Goal: Ask a question

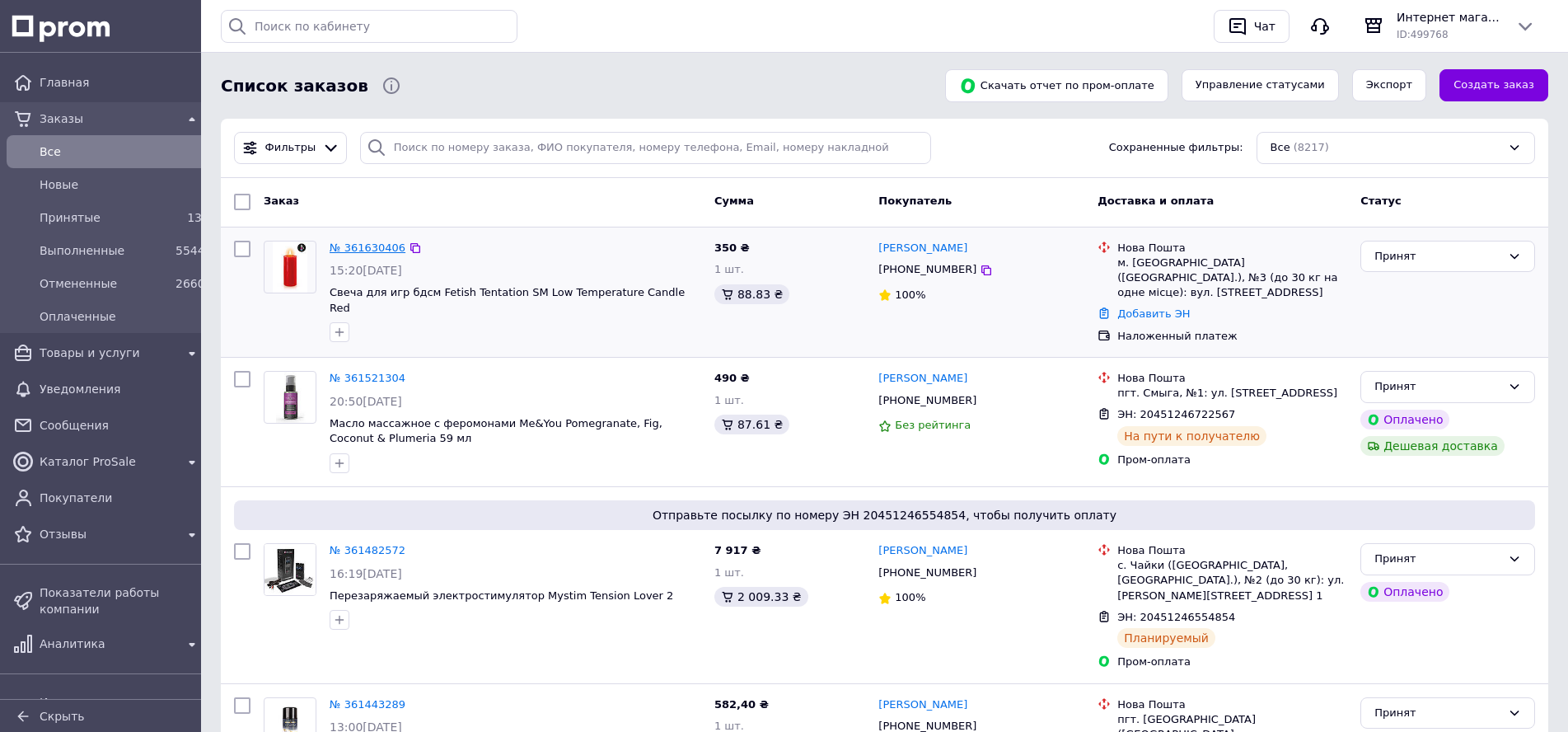
click at [352, 248] on link "№ 361630406" at bounding box center [367, 248] width 75 height 12
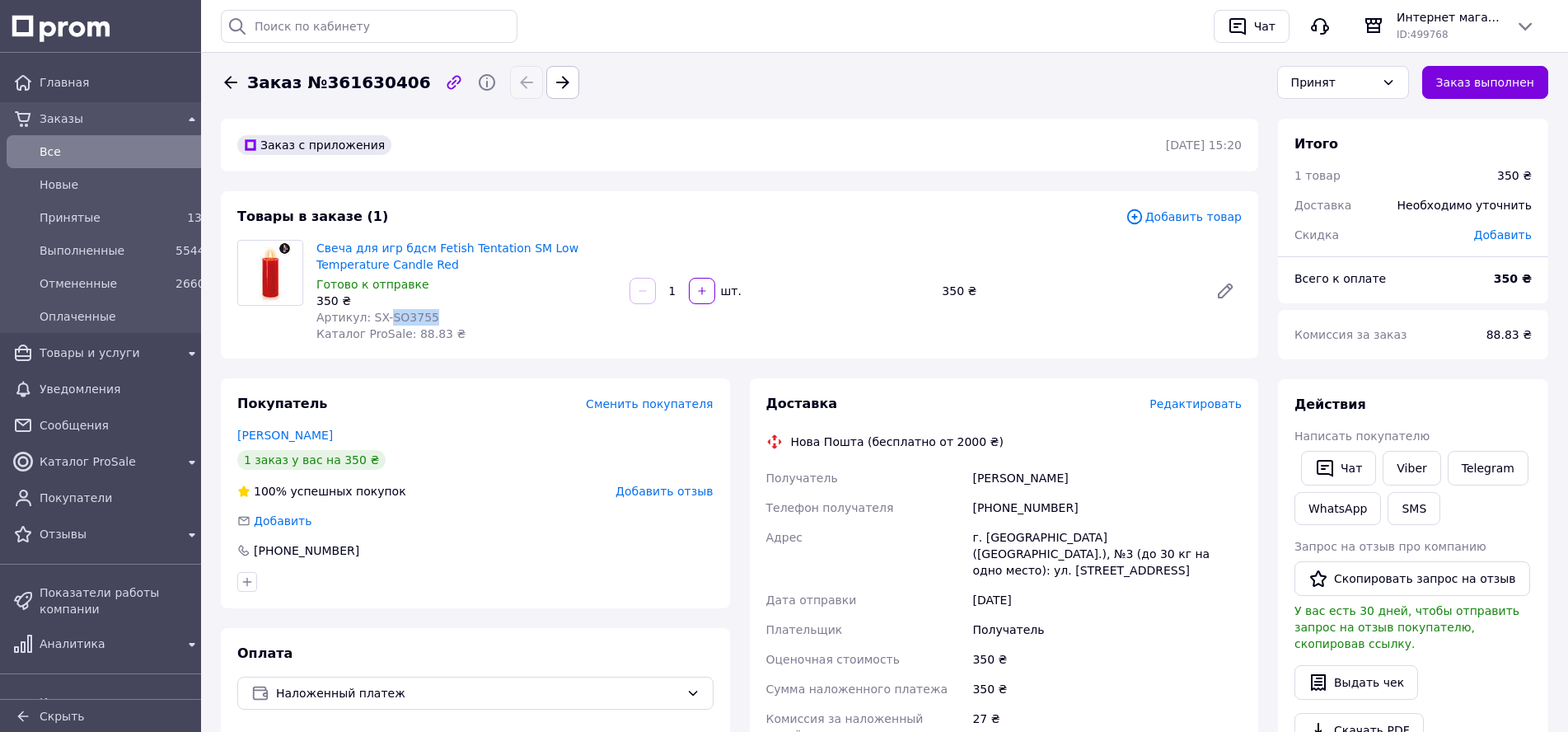
drag, startPoint x: 383, startPoint y: 317, endPoint x: 452, endPoint y: 323, distance: 69.3
click at [452, 323] on div "Артикул: SX-SO3755" at bounding box center [466, 317] width 300 height 16
copy span "SO3755"
drag, startPoint x: 975, startPoint y: 480, endPoint x: 1074, endPoint y: 480, distance: 99.0
click at [1074, 480] on div "[PERSON_NAME]" at bounding box center [1107, 478] width 277 height 29
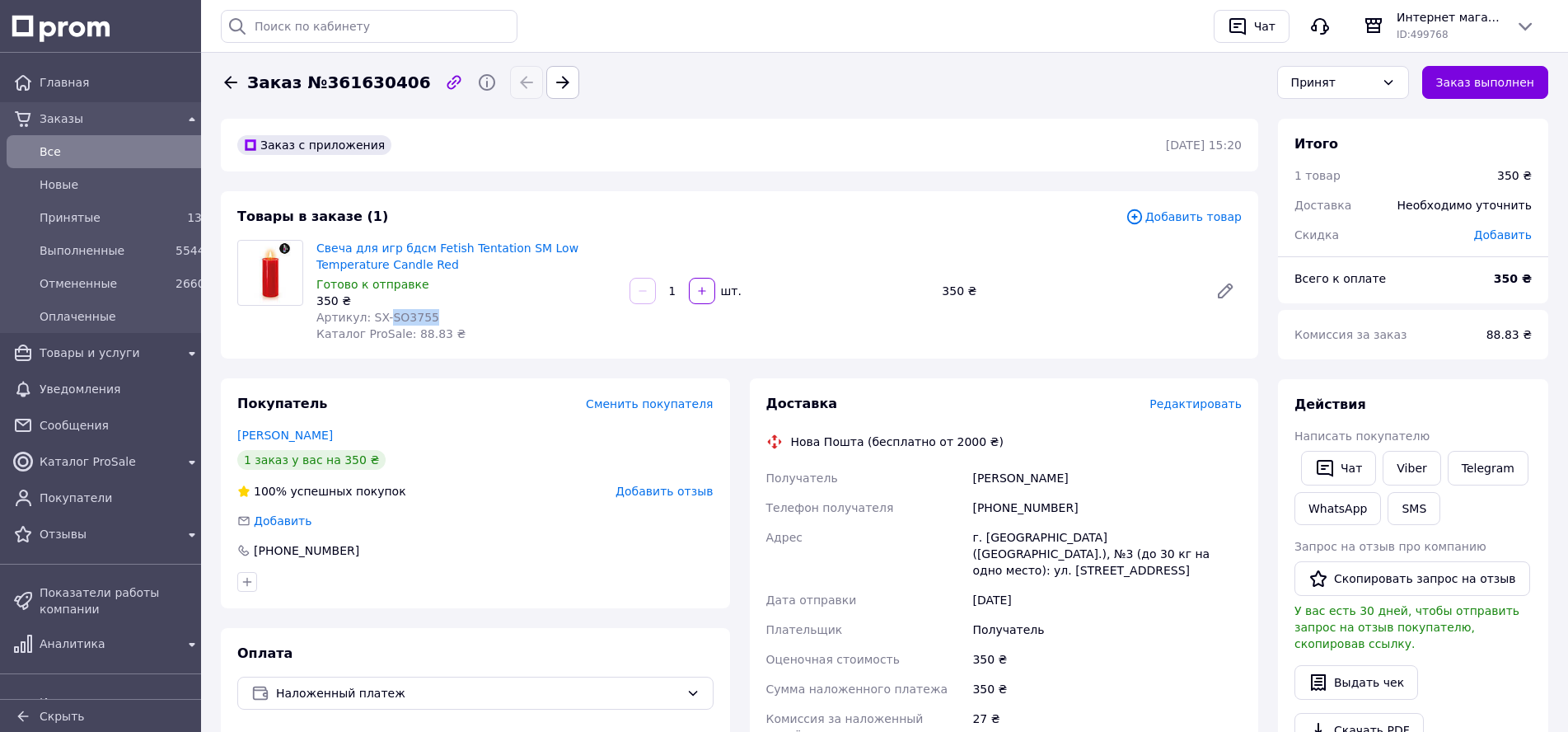
copy div "[PERSON_NAME]"
drag, startPoint x: 993, startPoint y: 510, endPoint x: 1061, endPoint y: 508, distance: 68.0
click at [1061, 508] on div "[PHONE_NUMBER]" at bounding box center [1107, 508] width 277 height 29
copy div "0987448685"
drag, startPoint x: 1070, startPoint y: 481, endPoint x: 970, endPoint y: 481, distance: 100.0
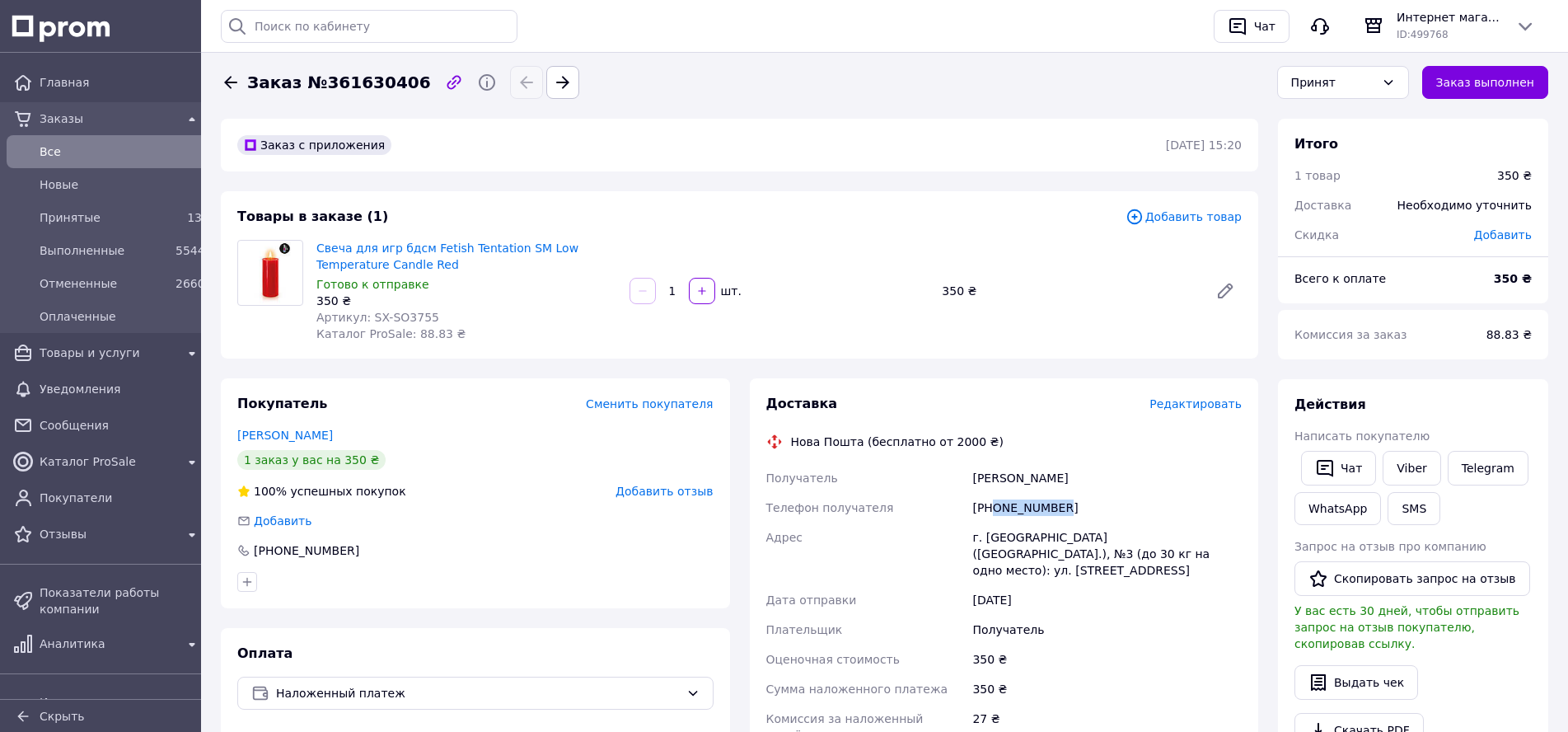
click at [970, 481] on div "[PERSON_NAME]" at bounding box center [1107, 478] width 277 height 29
copy div "[PERSON_NAME]"
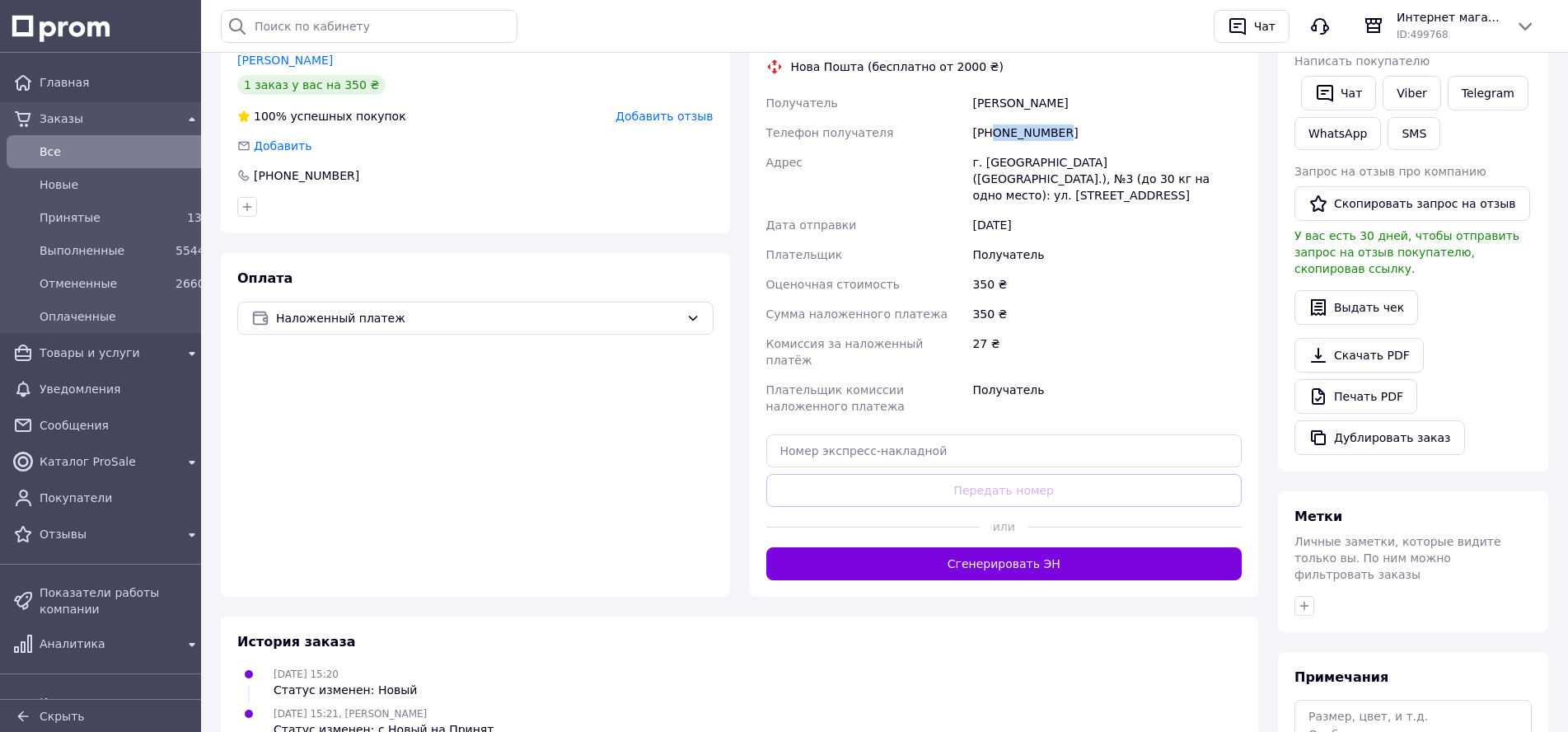
scroll to position [421, 0]
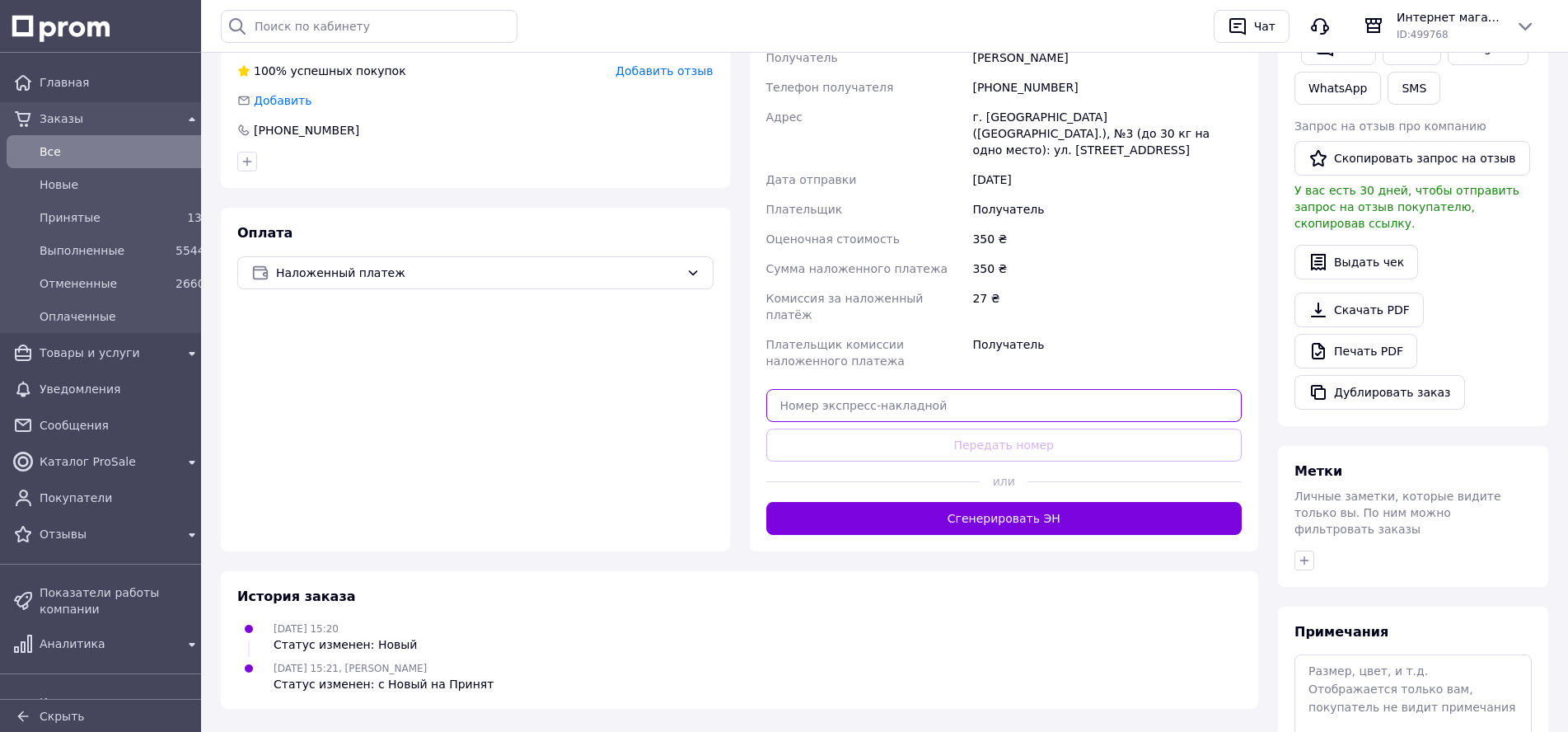
click at [878, 389] on input "text" at bounding box center [1005, 406] width 477 height 33
paste input "20451247257790"
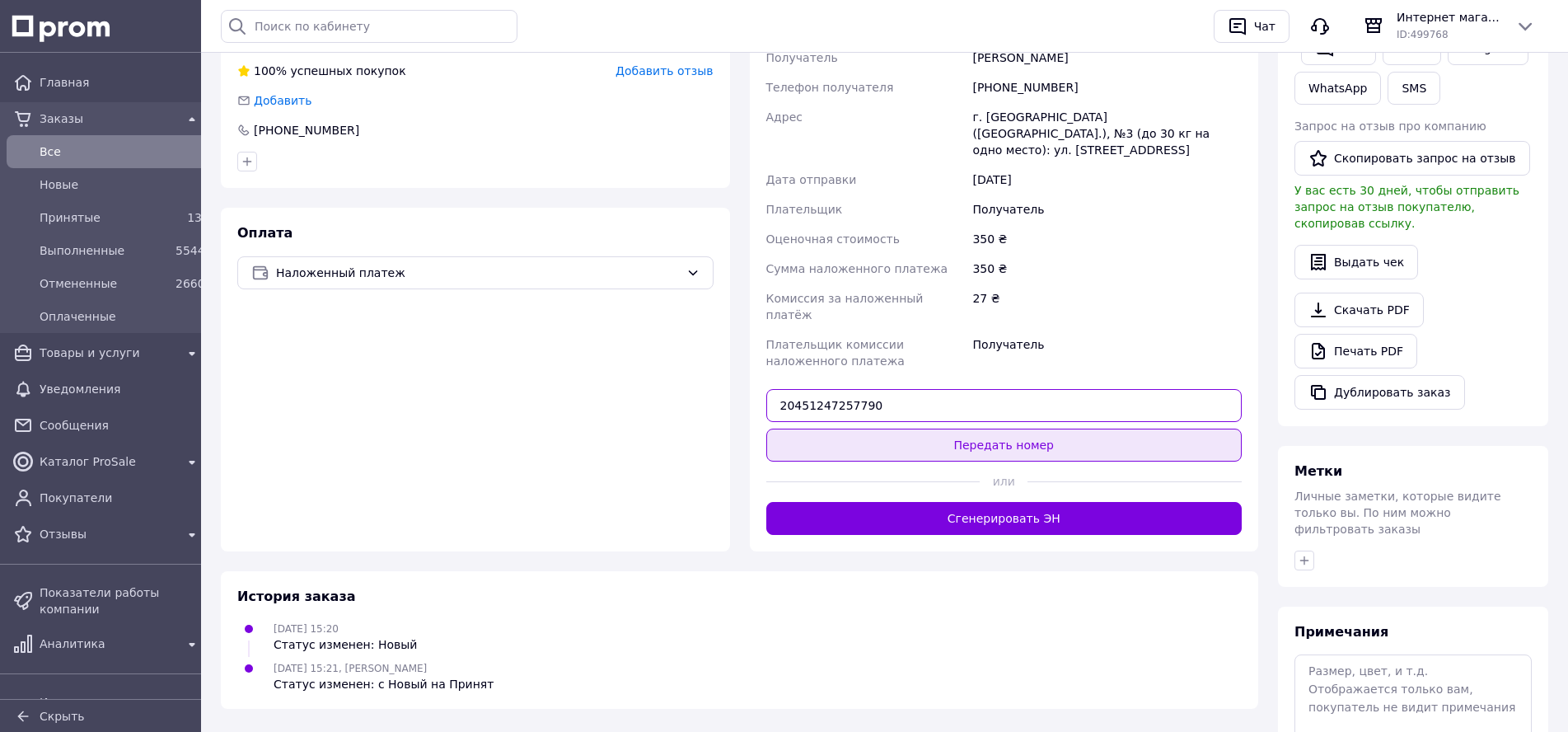
type input "20451247257790"
click at [856, 428] on button "Передать номер" at bounding box center [1005, 445] width 477 height 33
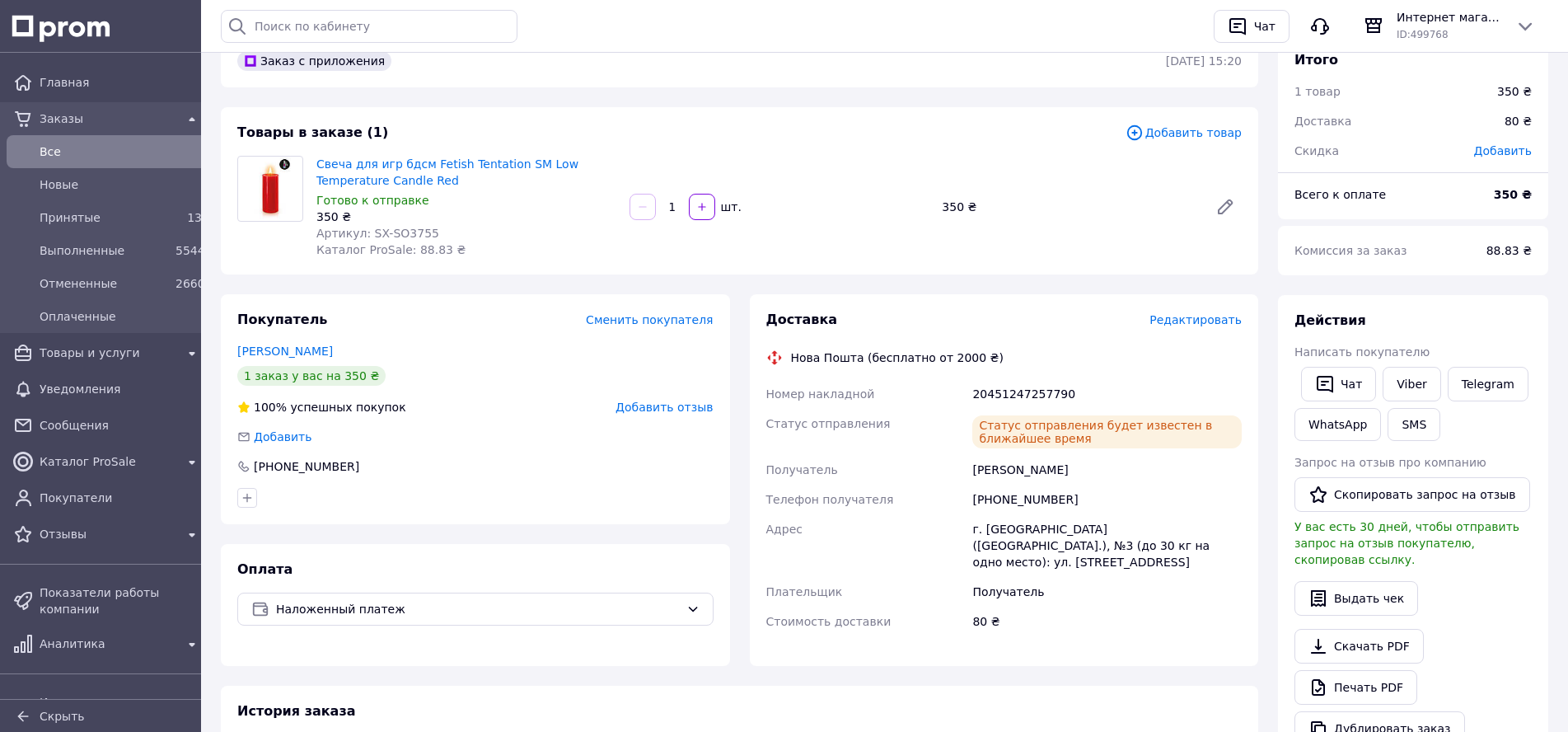
scroll to position [0, 0]
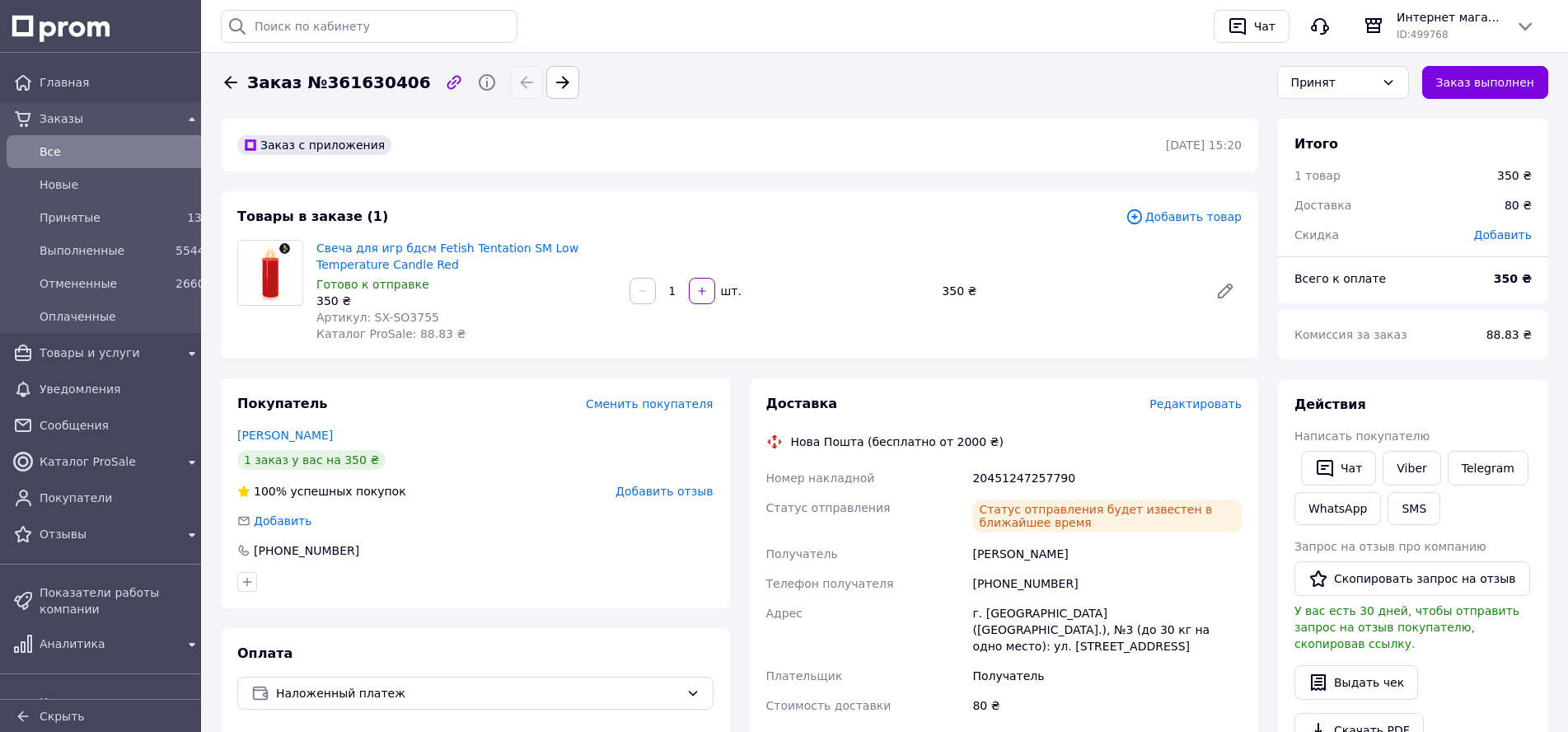
click at [60, 145] on span "Все" at bounding box center [120, 151] width 162 height 16
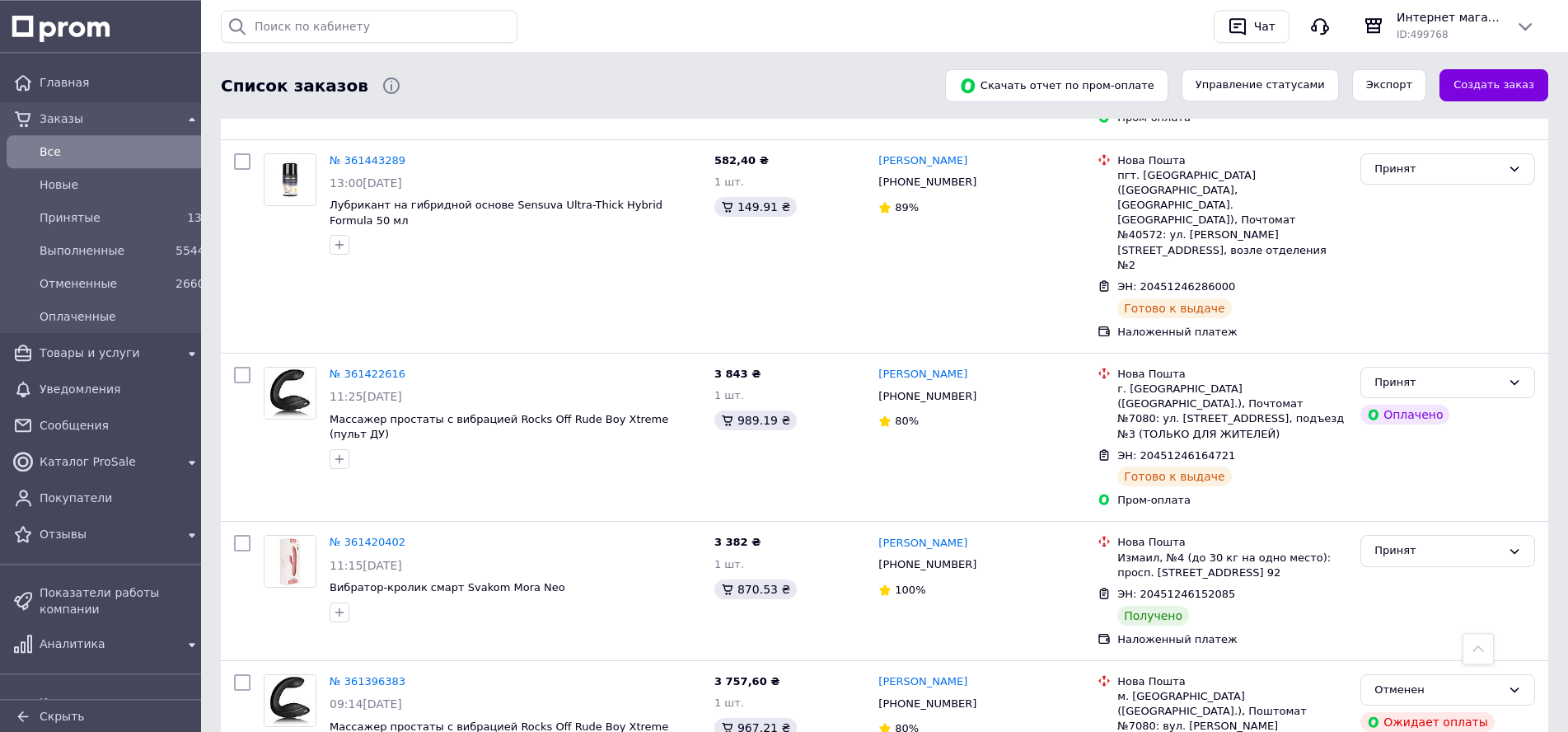
scroll to position [589, 0]
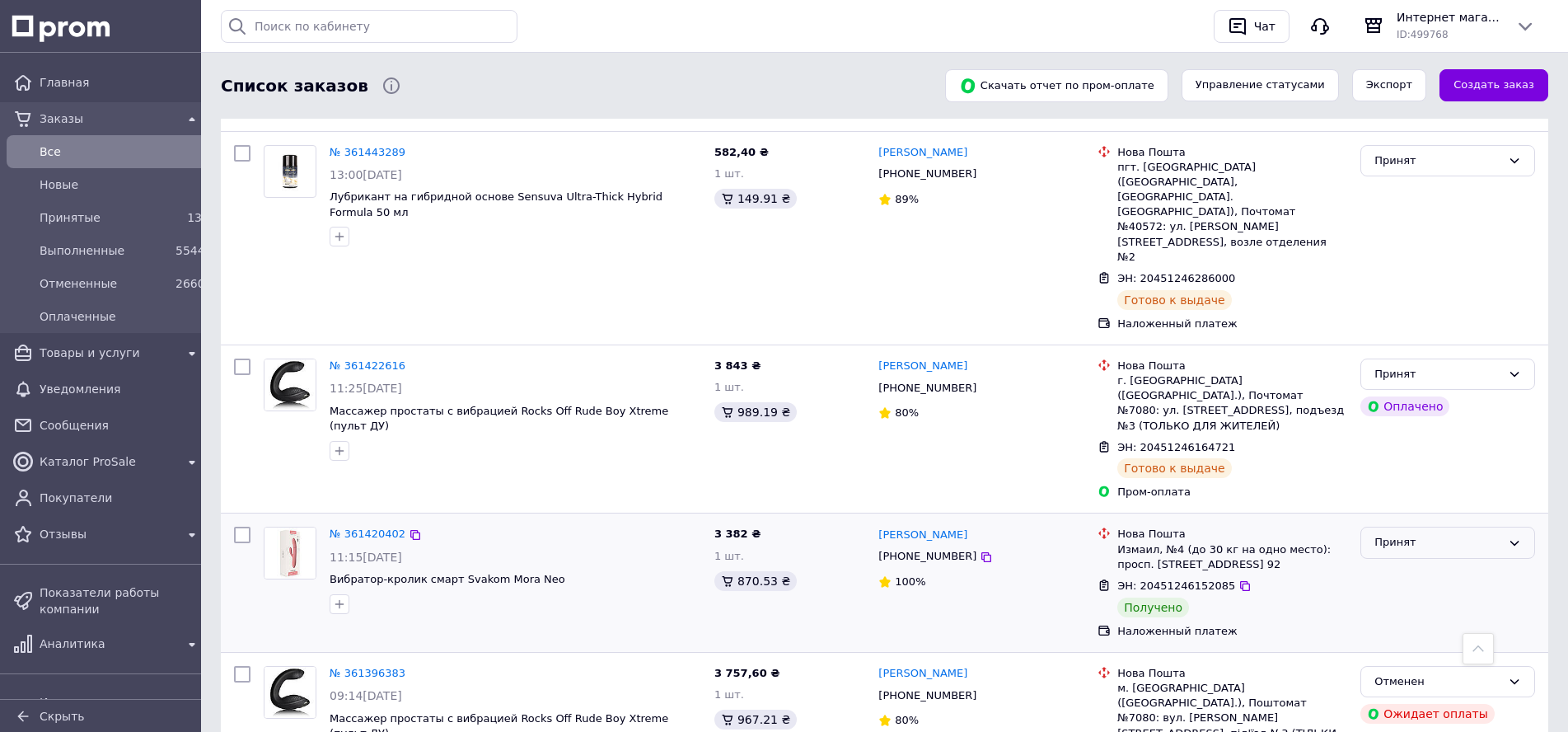
click at [1420, 534] on div "Принят" at bounding box center [1438, 543] width 127 height 17
click at [1412, 562] on li "Выполнен" at bounding box center [1448, 577] width 173 height 30
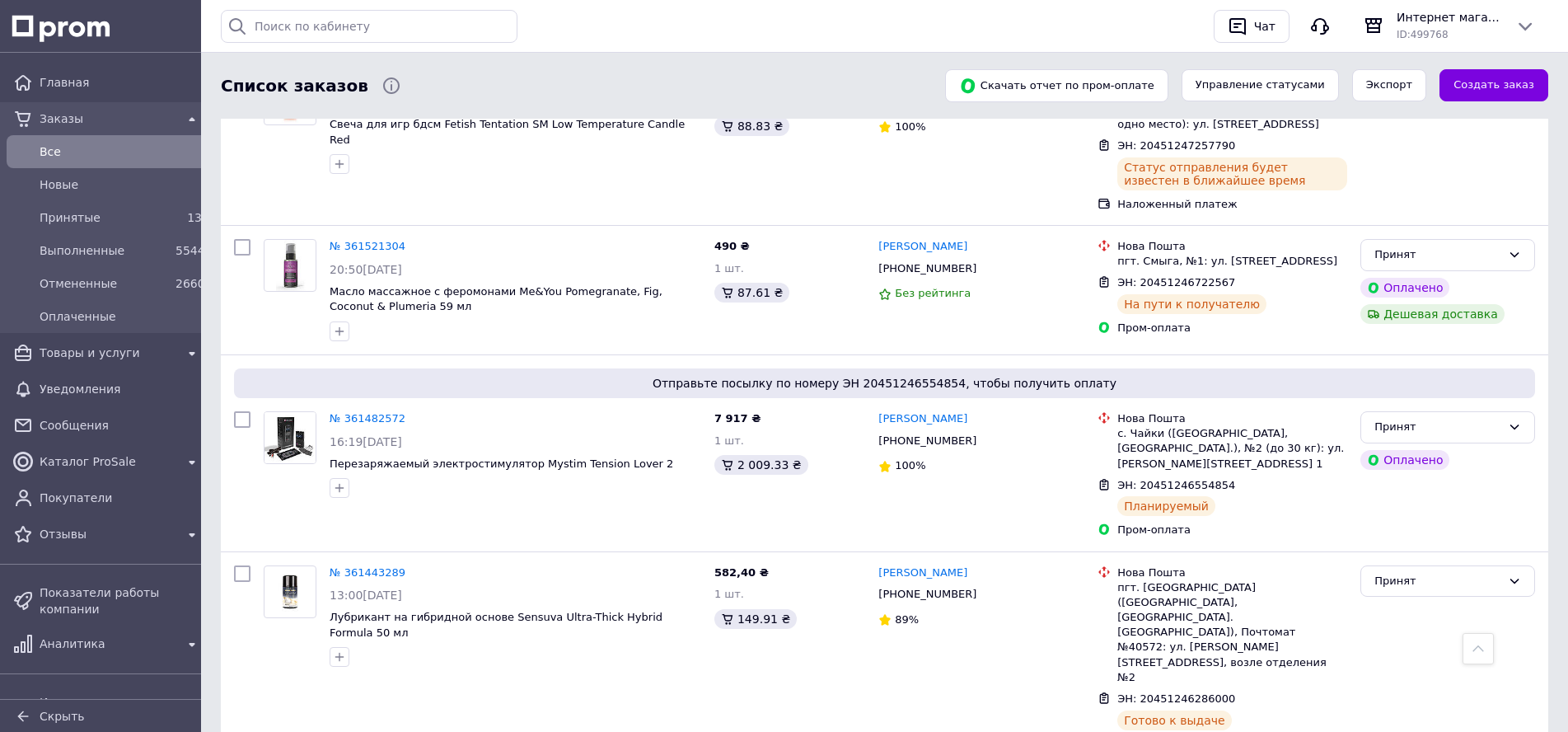
scroll to position [0, 0]
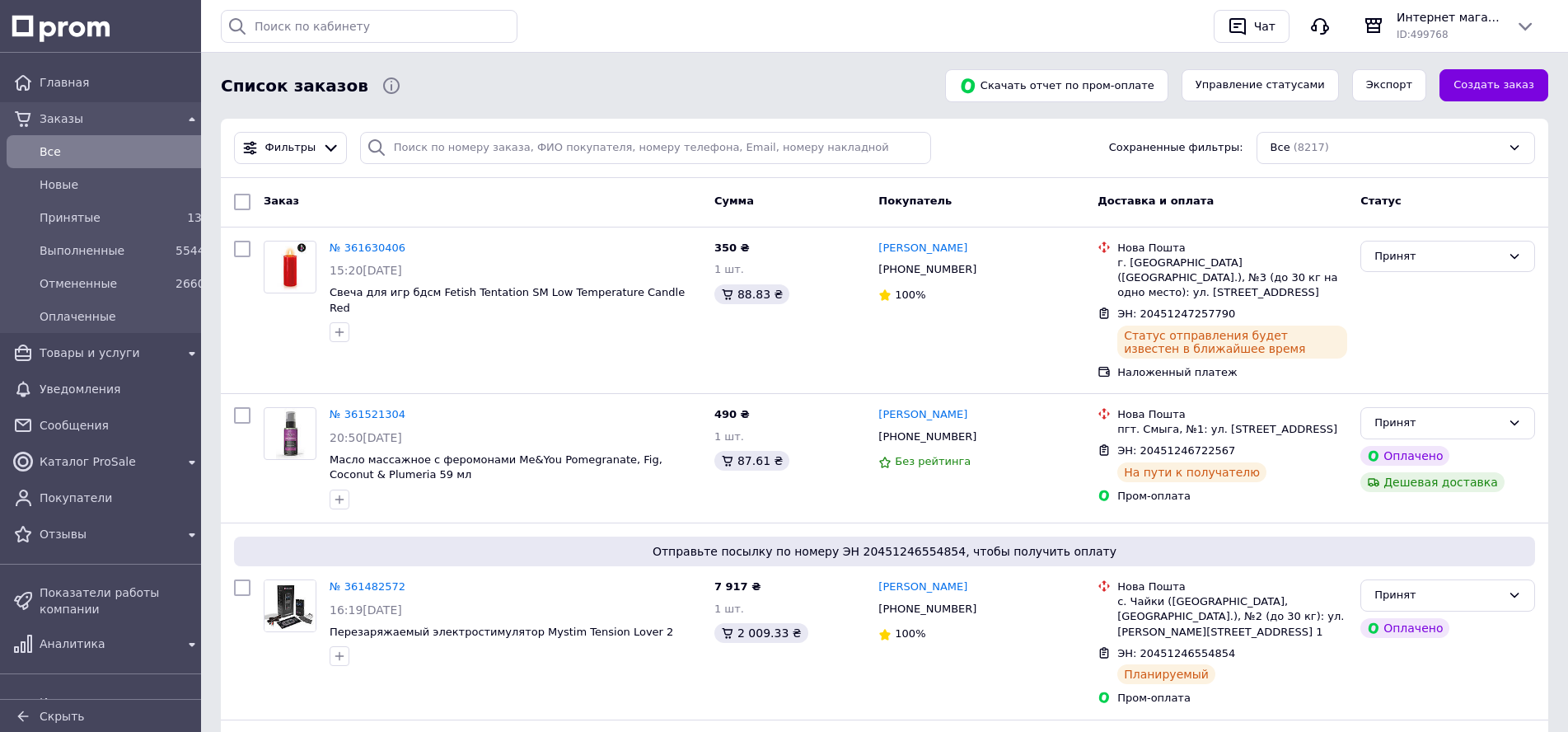
click at [54, 151] on span "Все" at bounding box center [120, 151] width 162 height 16
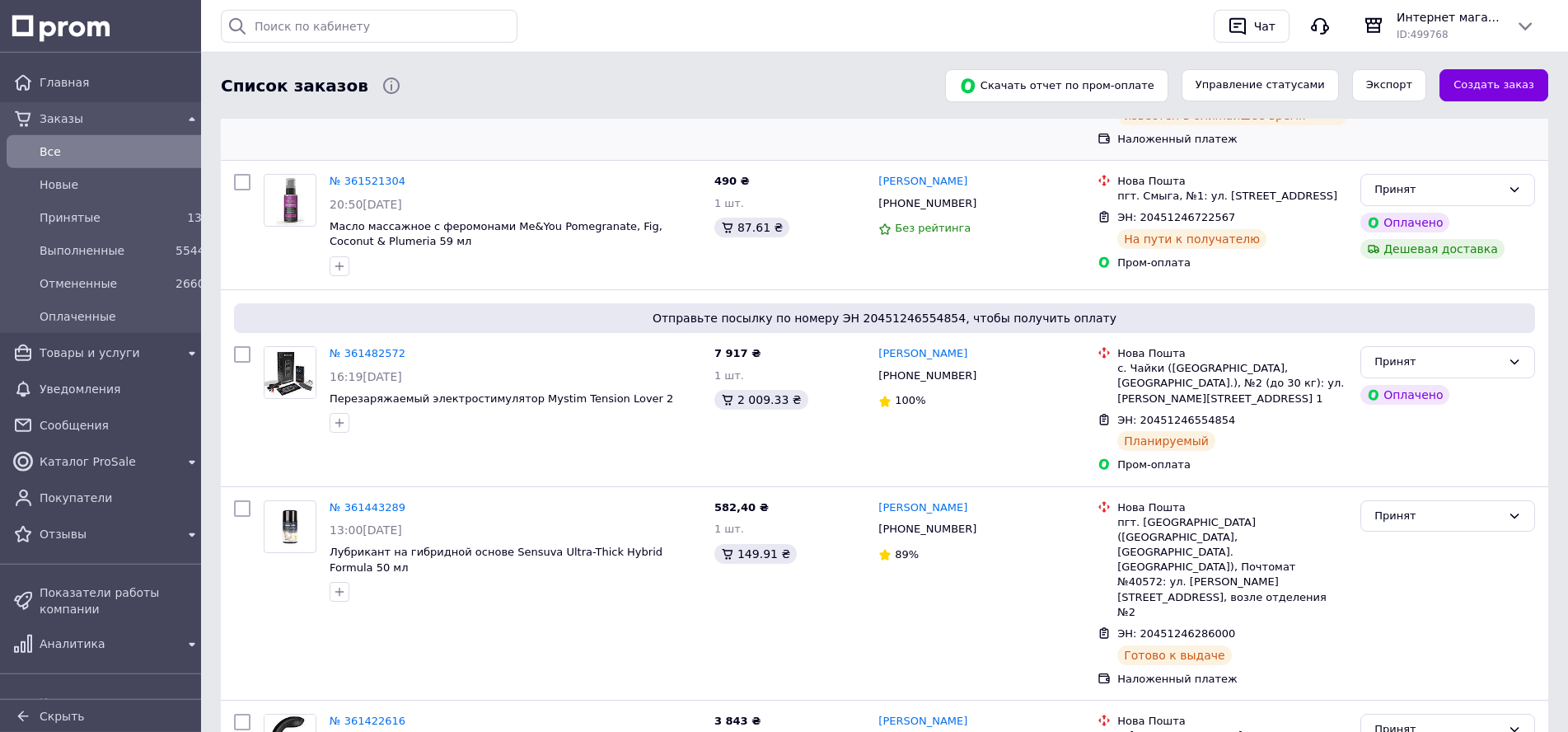
scroll to position [252, 0]
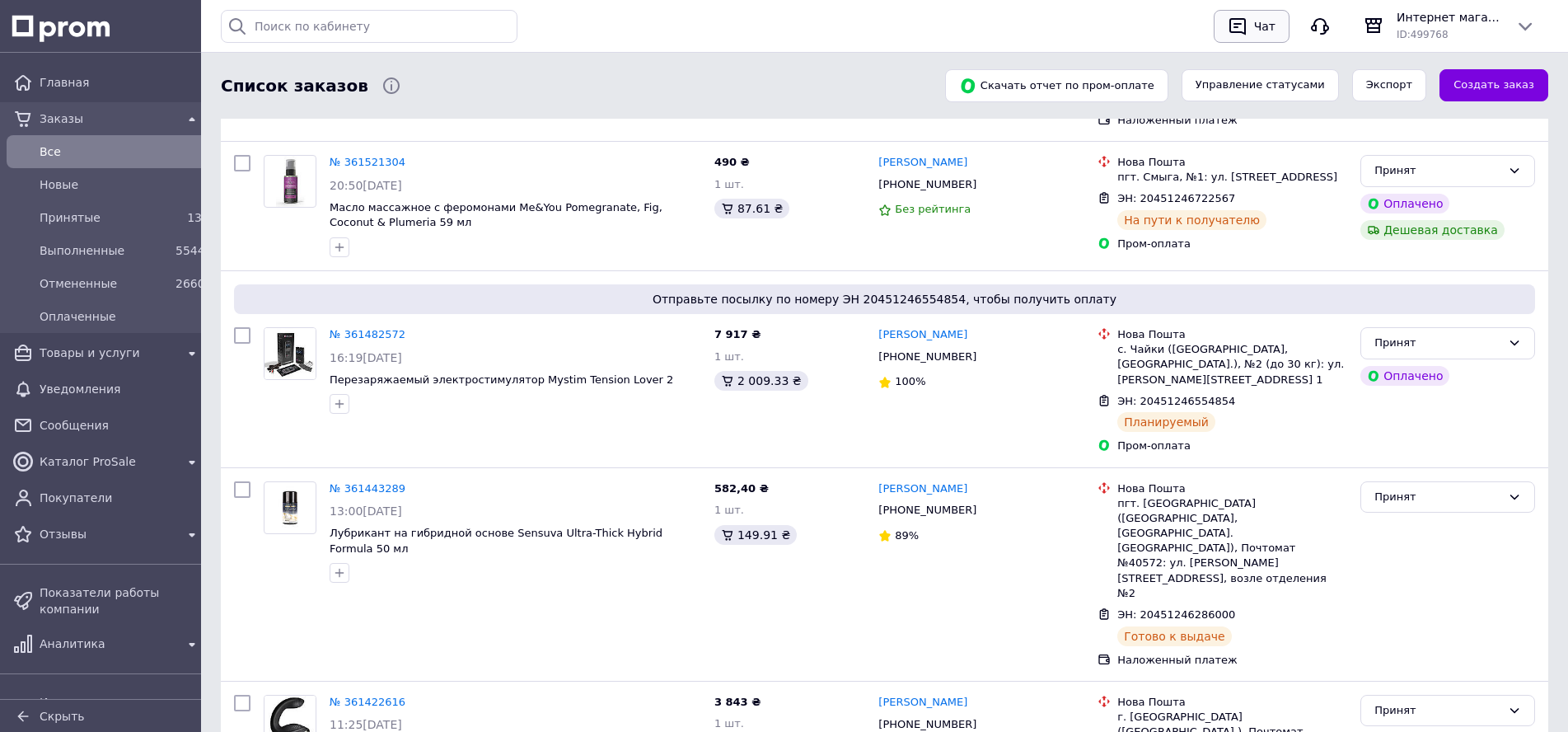
click at [1240, 26] on icon "button" at bounding box center [1238, 27] width 16 height 17
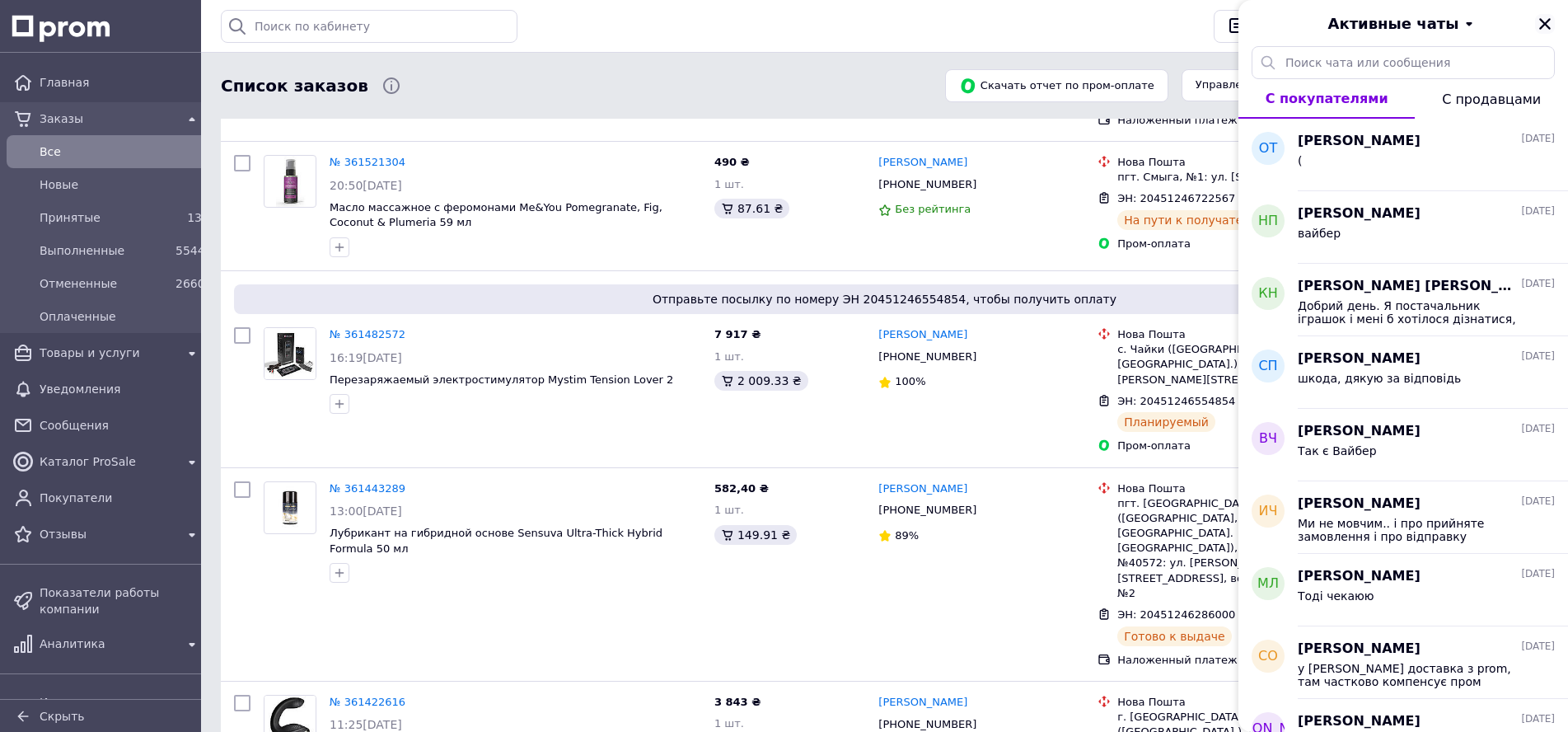
click at [1551, 25] on icon "Закрыть" at bounding box center [1545, 23] width 15 height 15
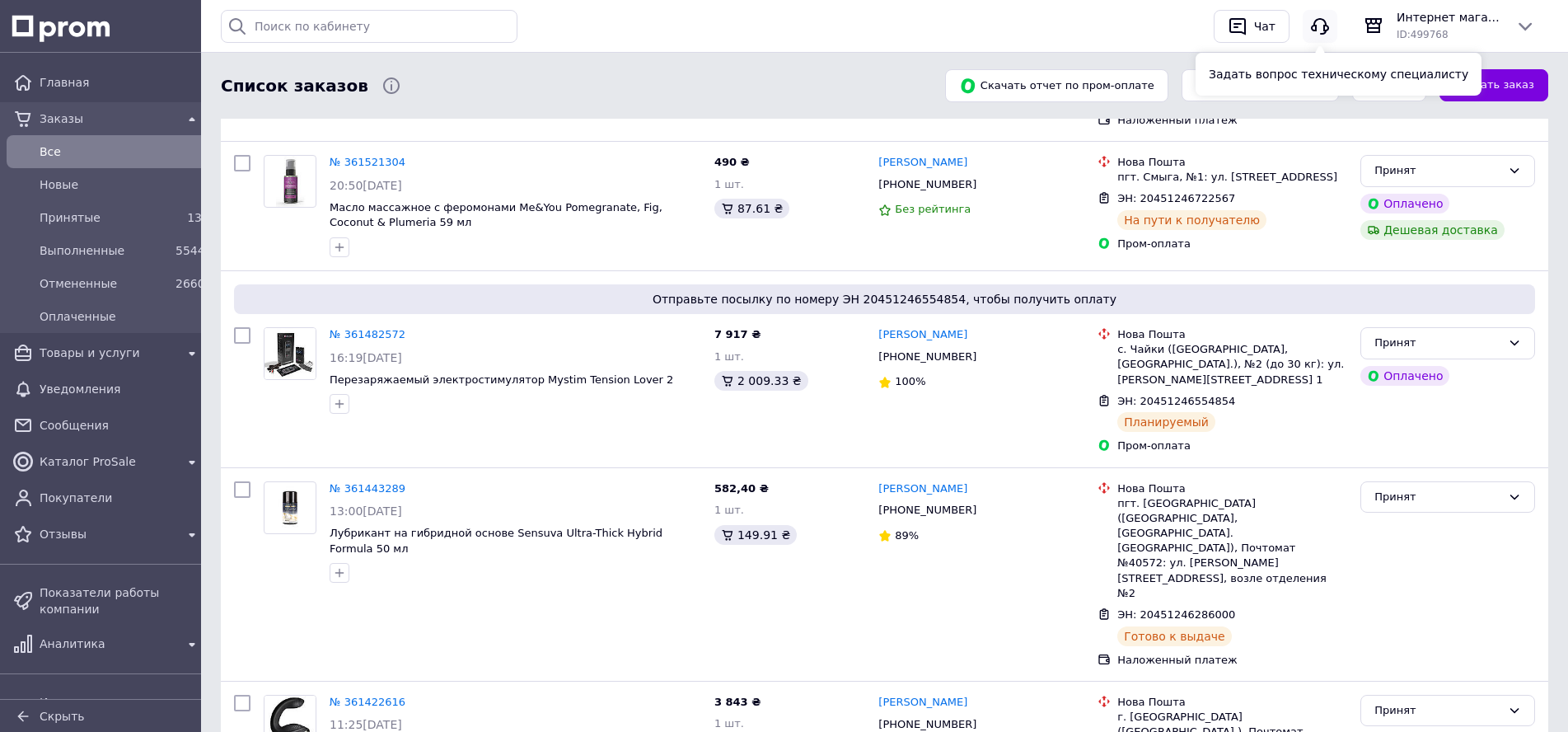
click at [1318, 26] on icon "button" at bounding box center [1320, 26] width 20 height 20
click at [1361, 135] on div "№ 361630406 15:20[DATE] Свеча для игр бдсм Fetish Tentation SM Low Temperature …" at bounding box center [885, 58] width 1328 height 167
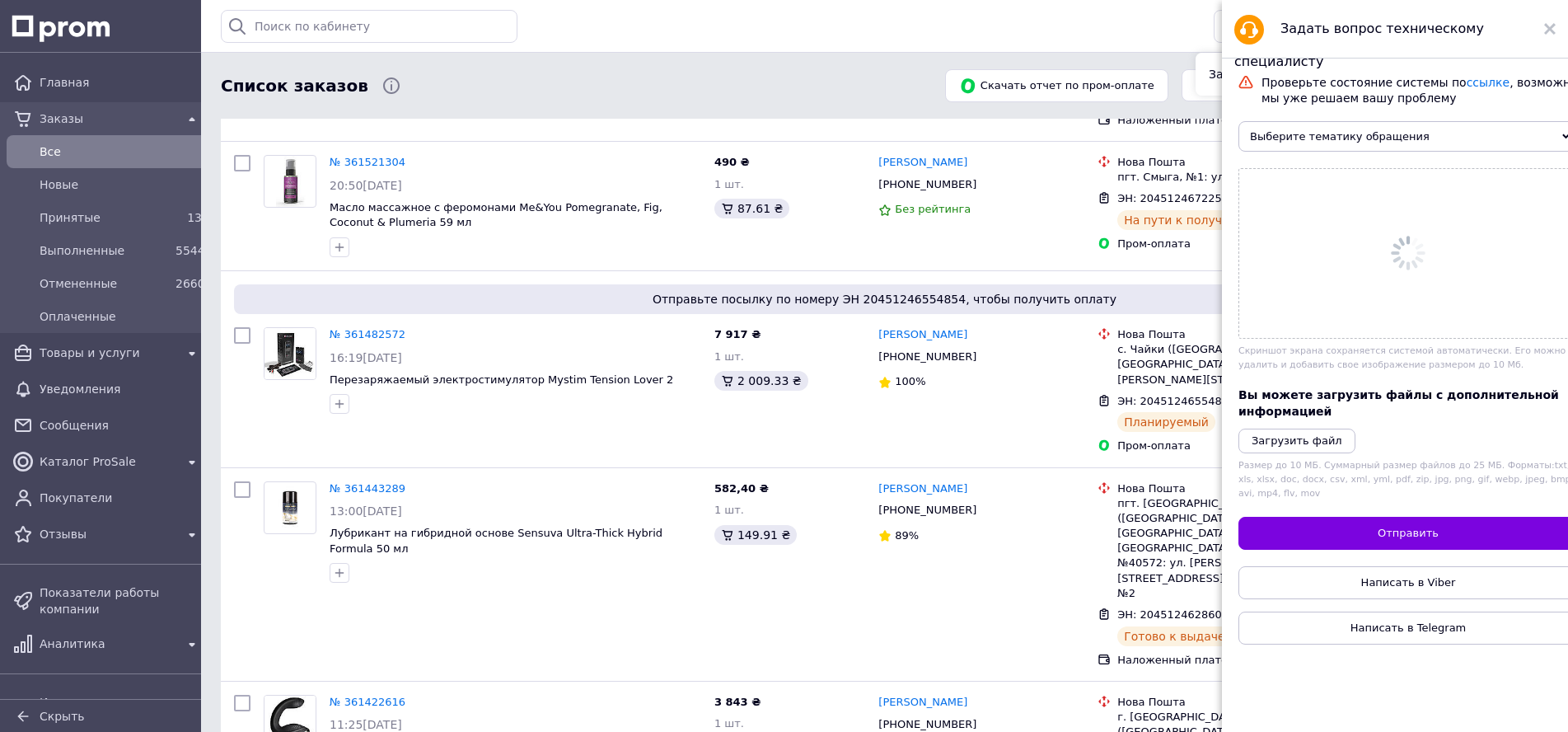
click at [1471, 143] on span "Выберите тематику обращения" at bounding box center [1409, 136] width 340 height 30
click at [1513, 135] on span "Выберите тематику обращения" at bounding box center [1409, 136] width 340 height 30
click at [1516, 139] on span "Выберите тематику обращения" at bounding box center [1409, 136] width 340 height 30
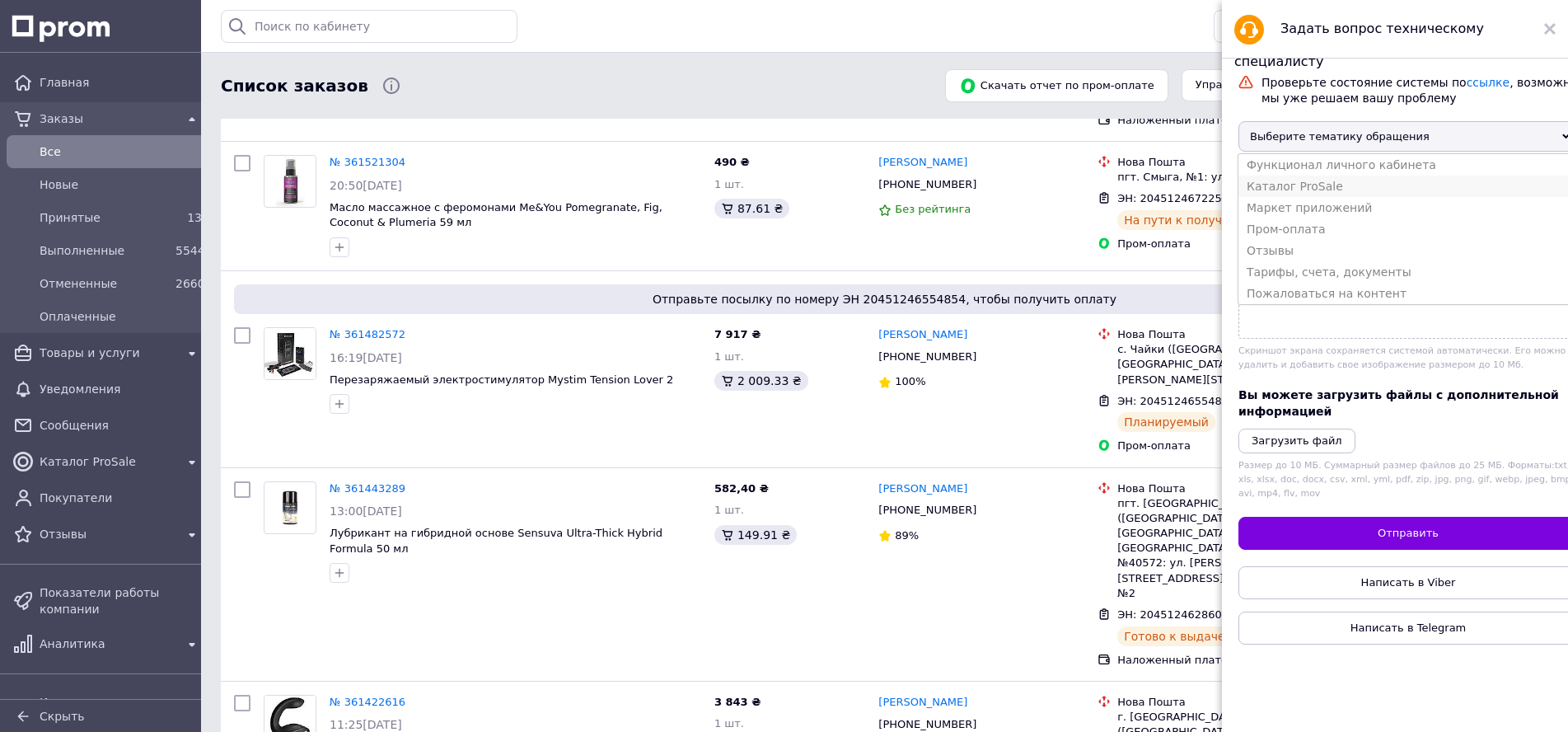
click at [1339, 194] on li "Каталог ProSale" at bounding box center [1409, 186] width 340 height 22
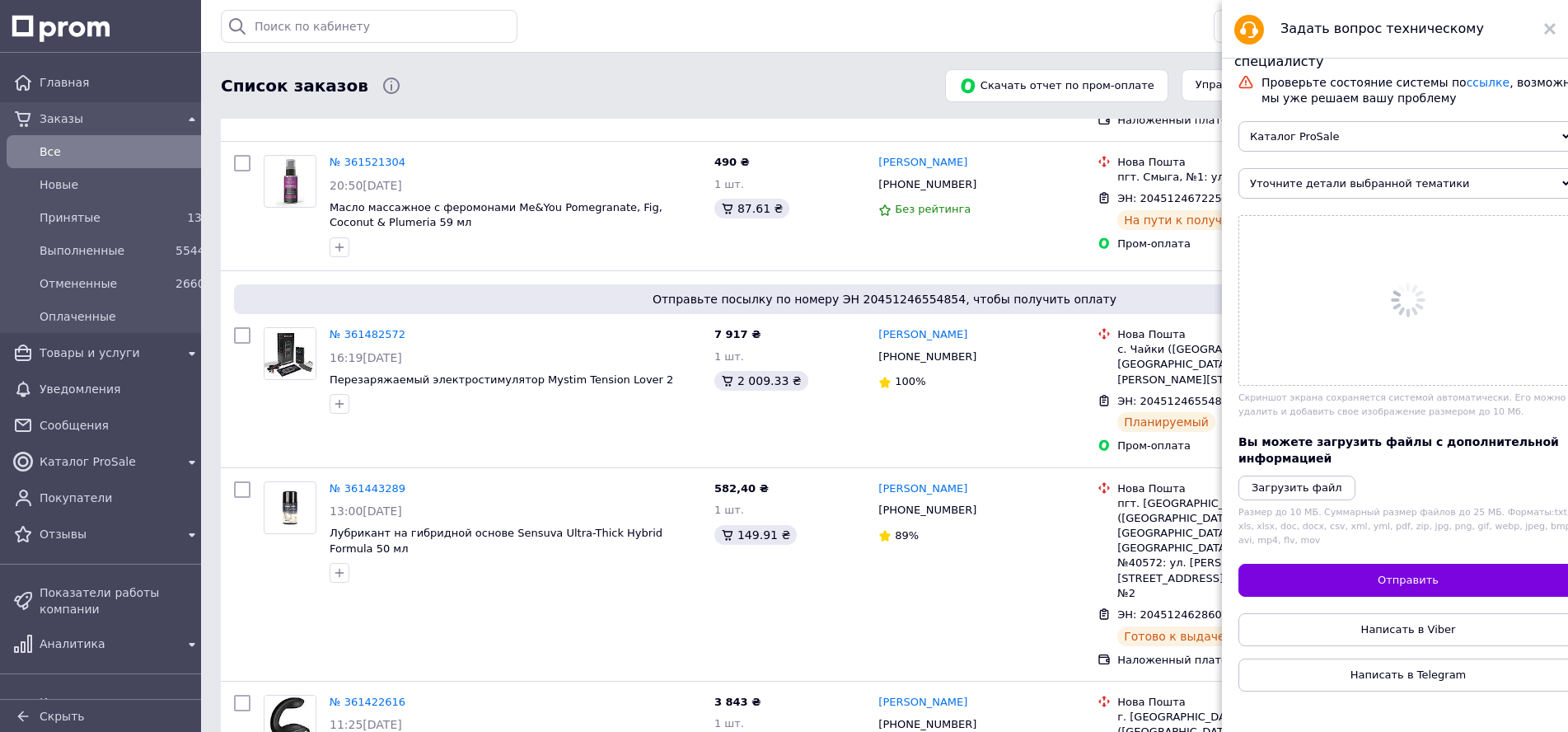
click at [1301, 186] on span "Уточните детали выбранной тематики" at bounding box center [1409, 183] width 340 height 30
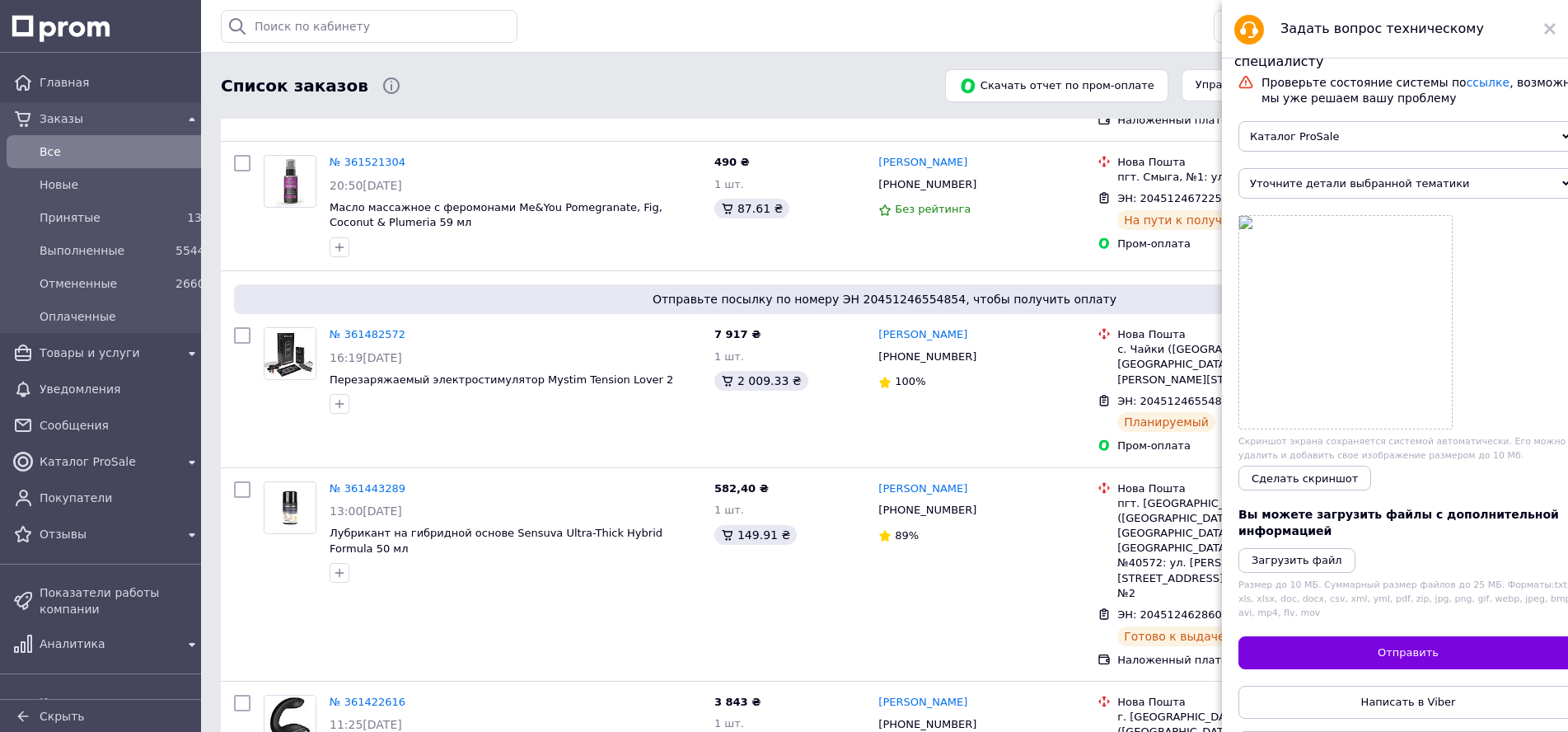
click at [1330, 130] on span "Каталог ProSale" at bounding box center [1409, 136] width 340 height 30
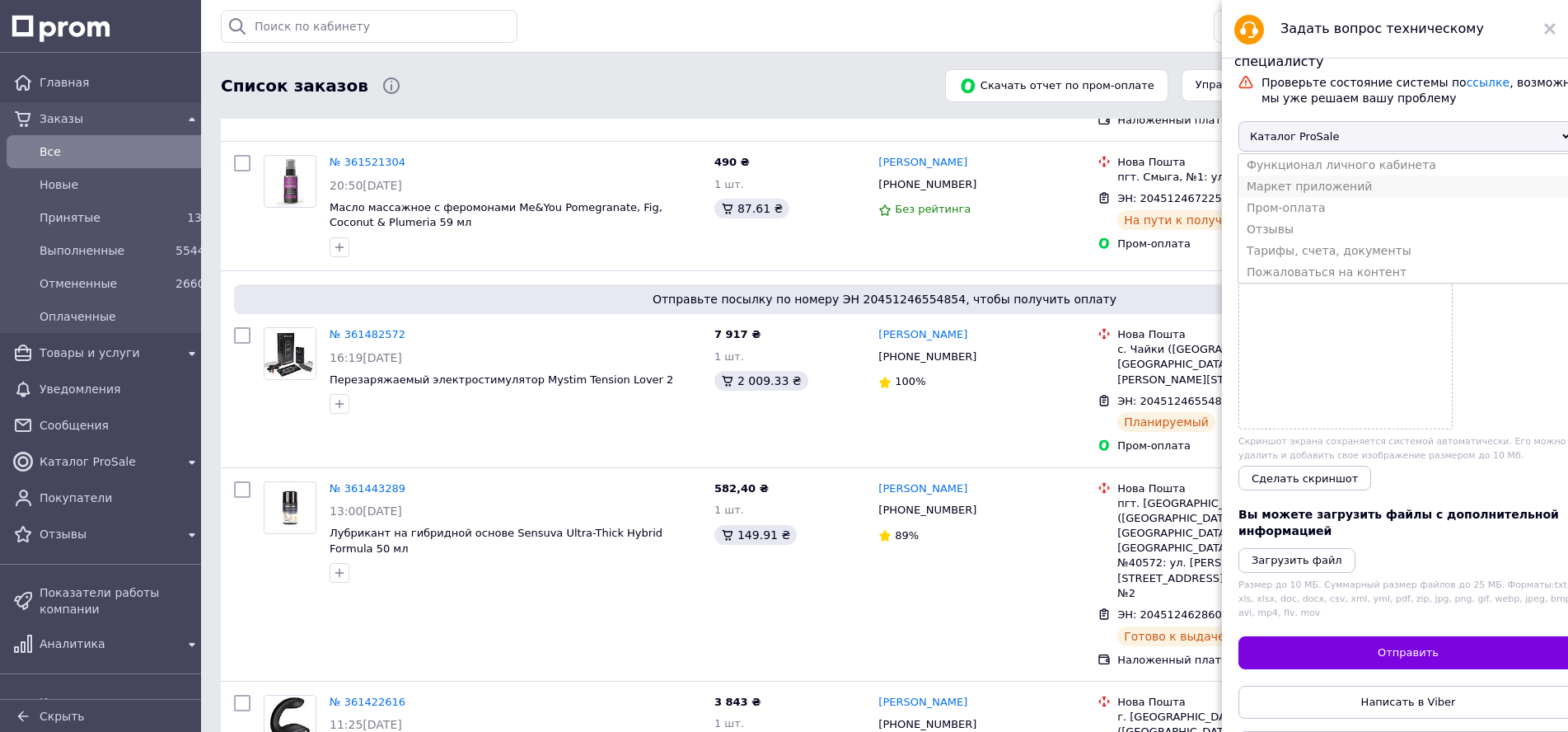
click at [1324, 197] on li "Маркет приложений" at bounding box center [1409, 186] width 340 height 22
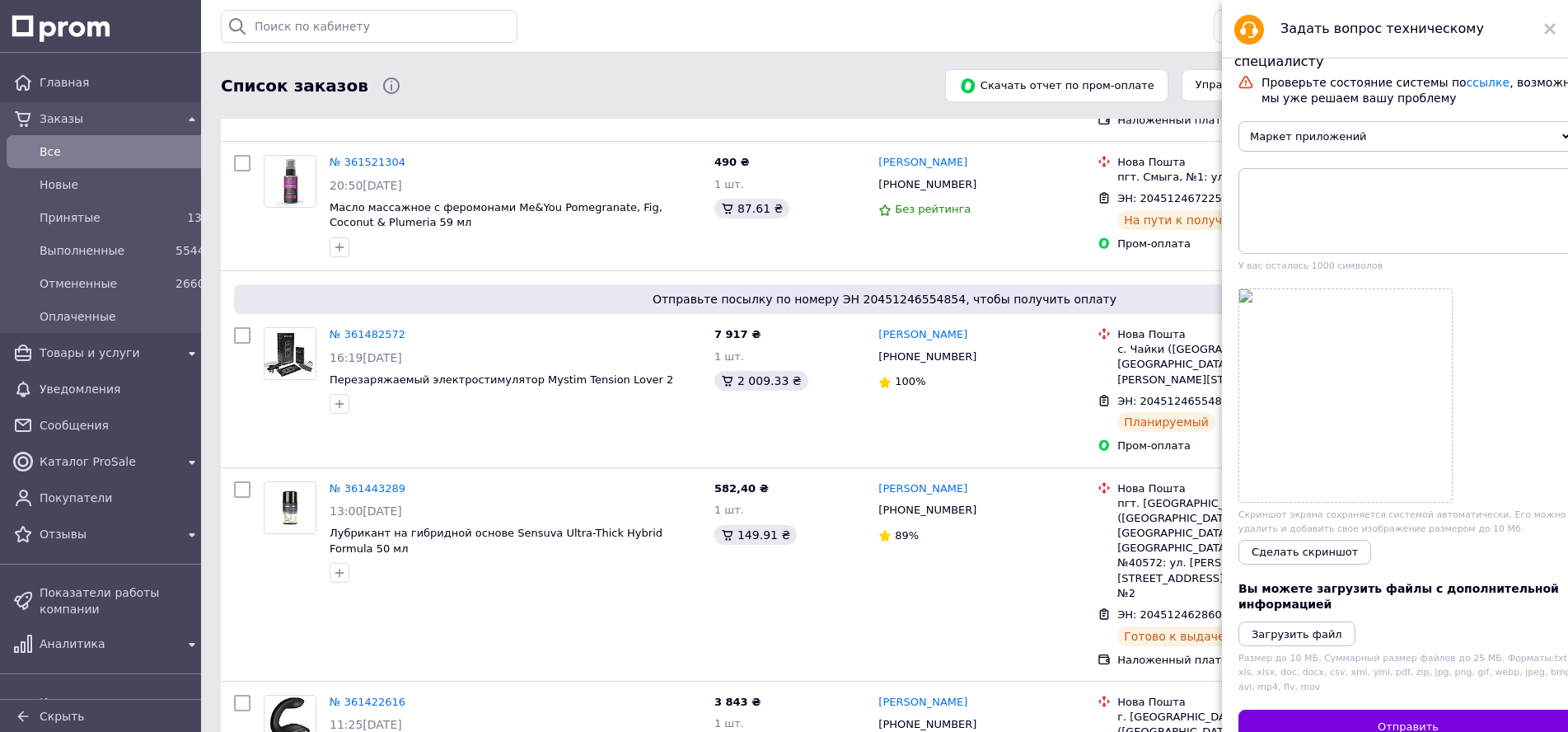
click at [1326, 134] on span "Маркет приложений" at bounding box center [1409, 136] width 340 height 30
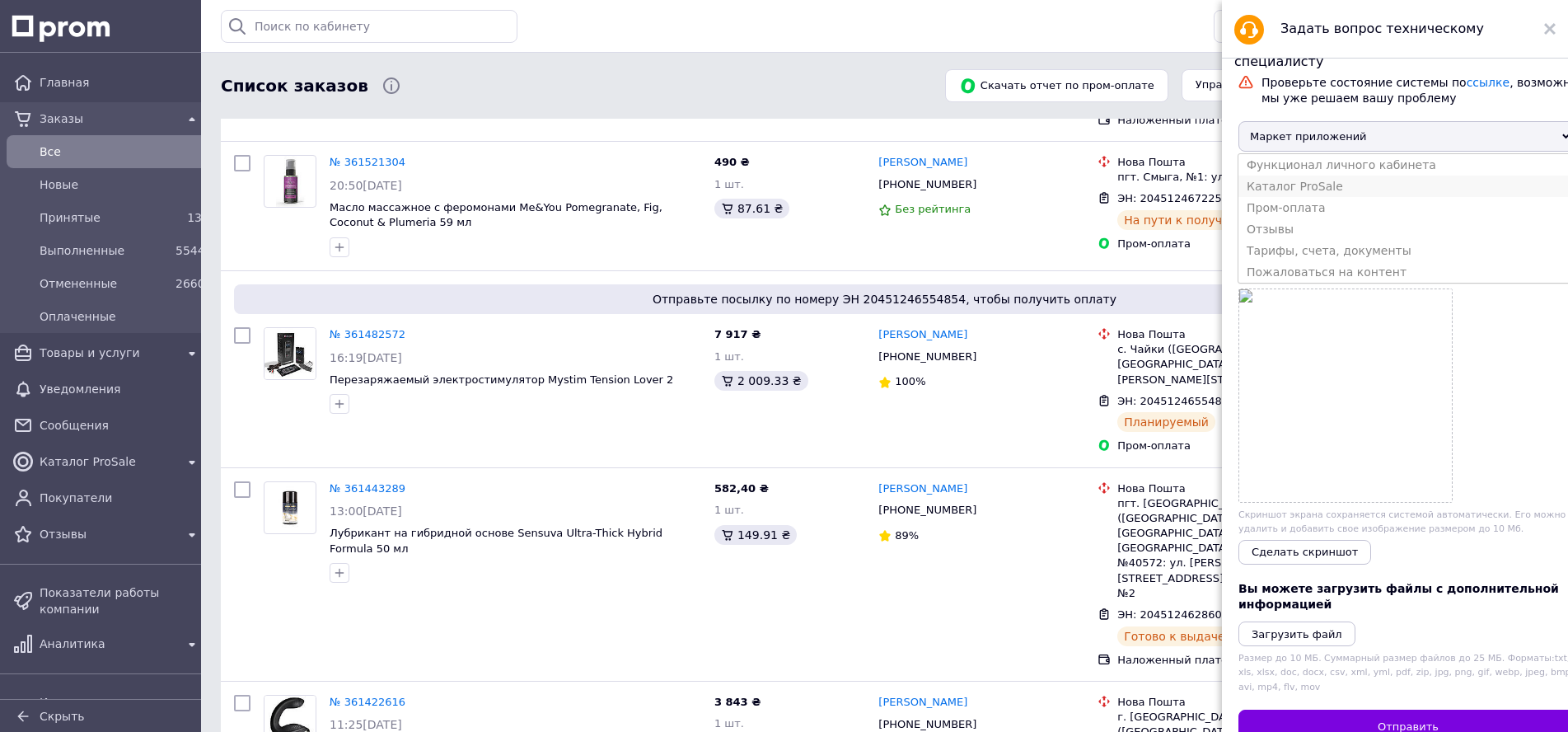
click at [1311, 197] on li "Каталог ProSale" at bounding box center [1409, 186] width 340 height 22
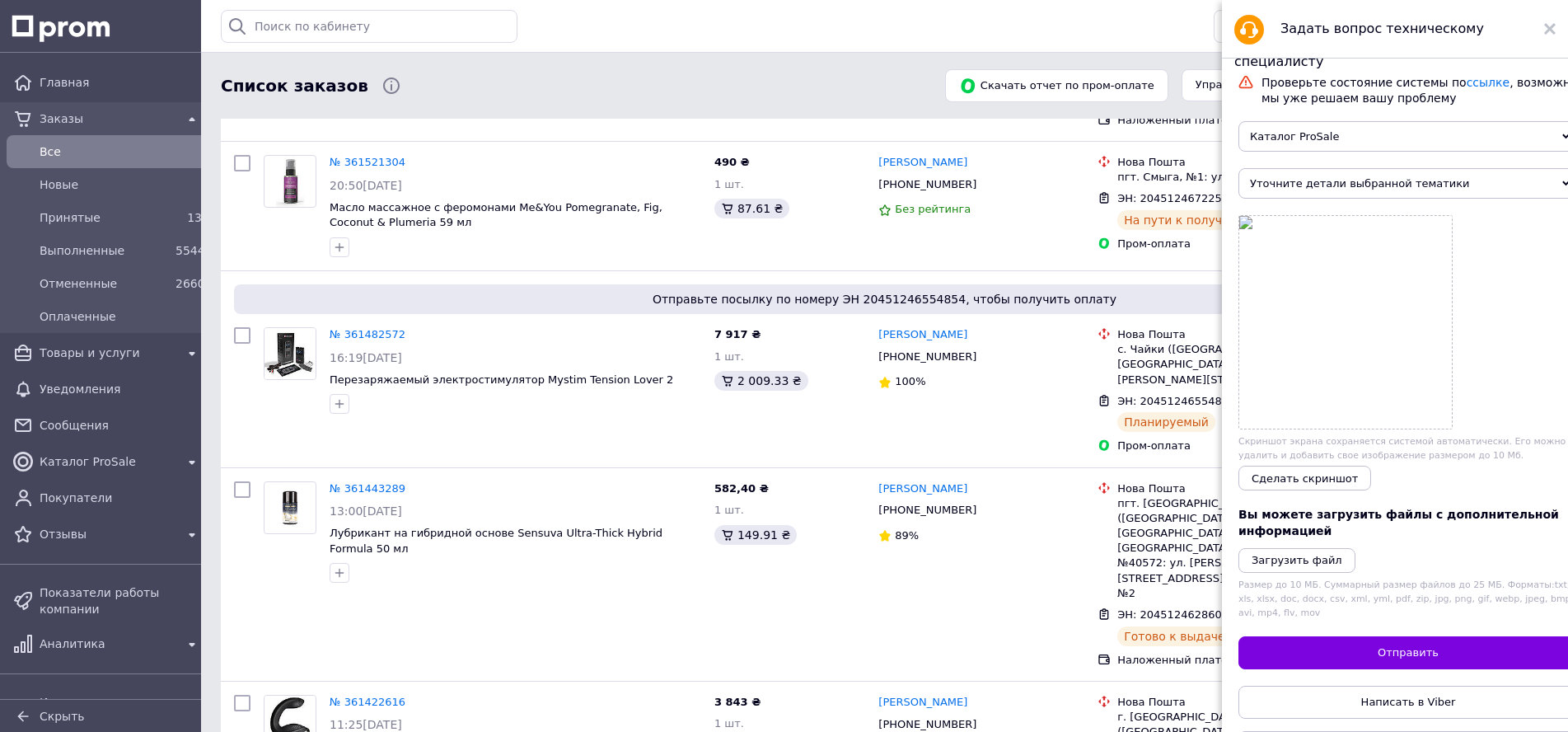
click at [1311, 192] on span "Уточните детали выбранной тематики" at bounding box center [1409, 183] width 340 height 30
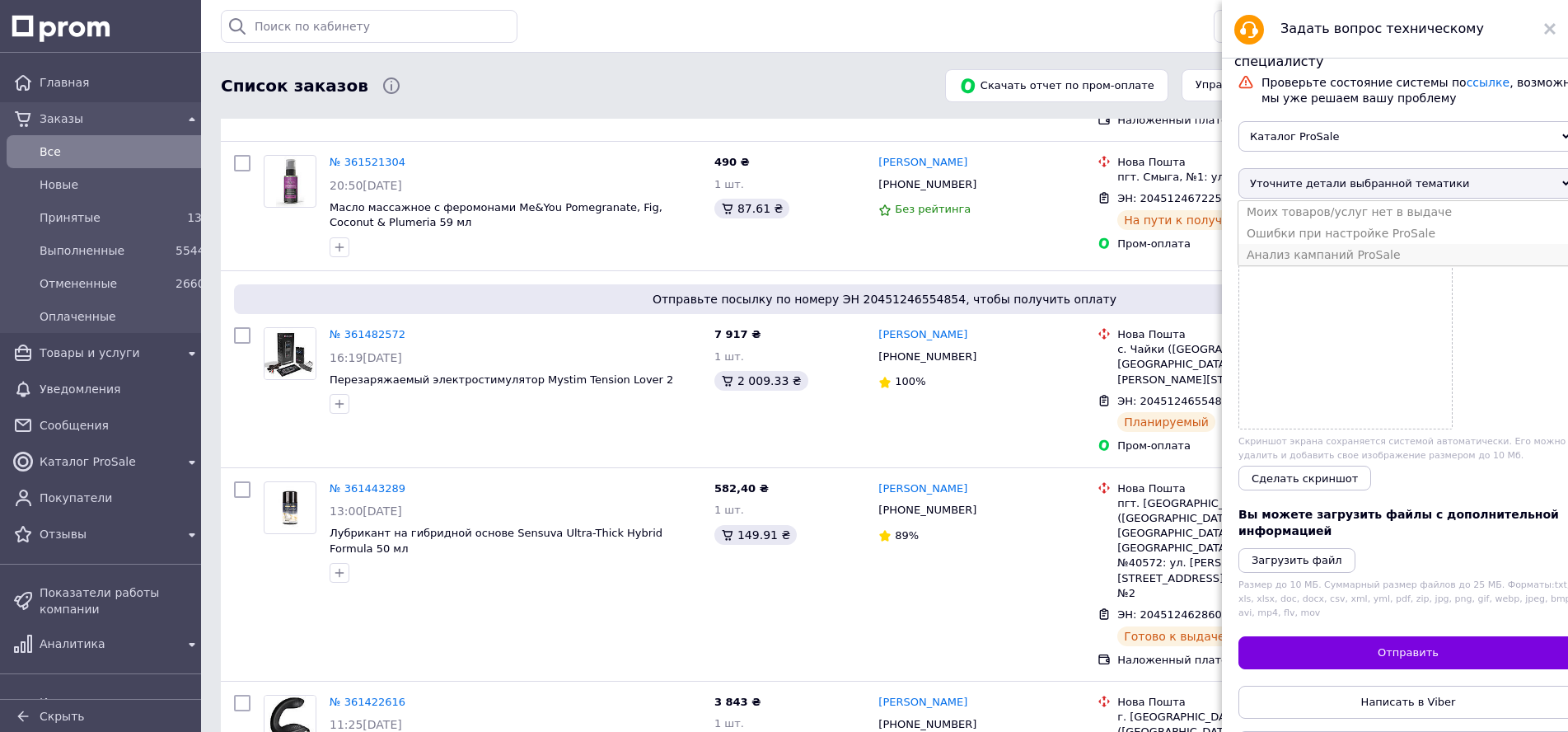
click at [1315, 265] on li "Анализ кампаний ProSale" at bounding box center [1409, 254] width 340 height 22
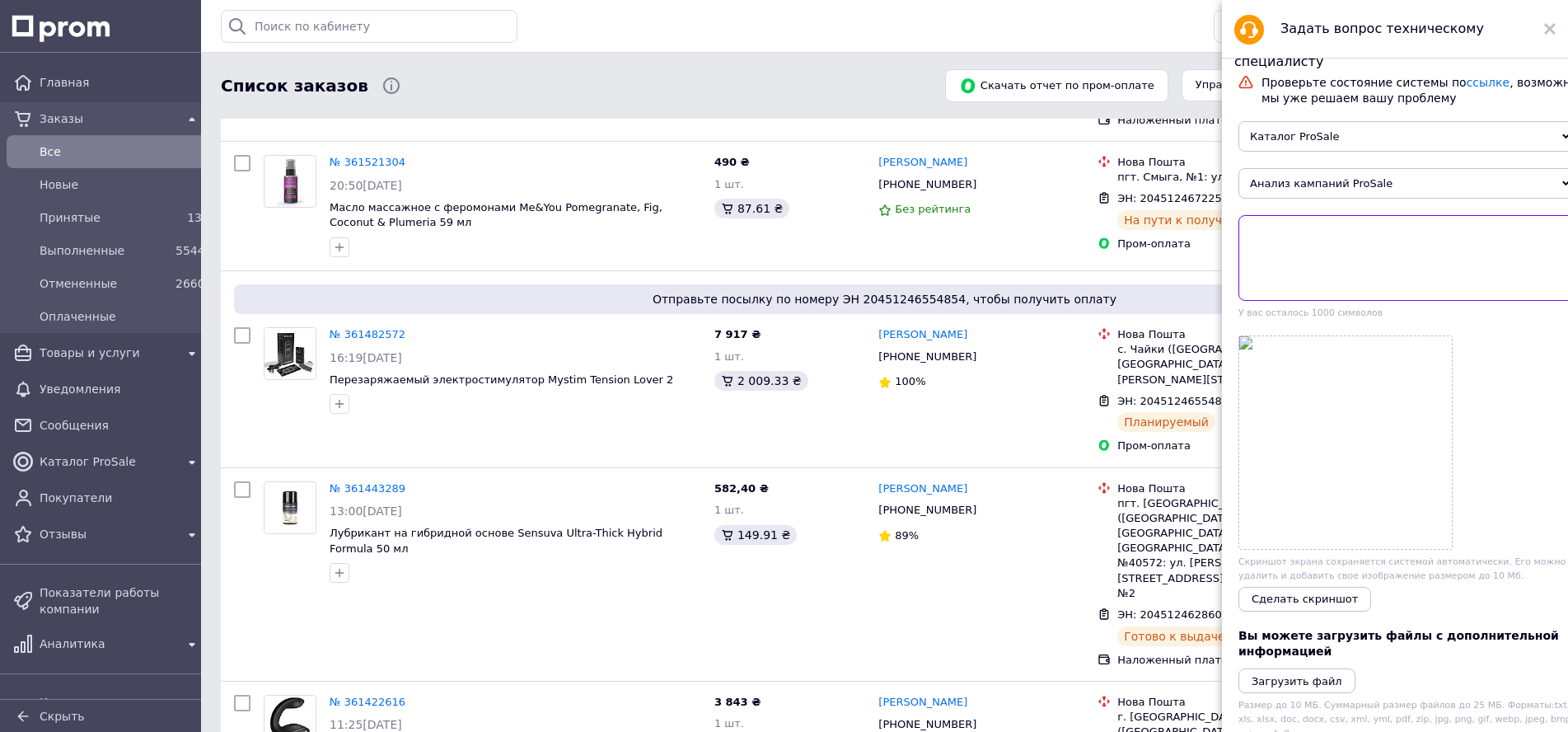
click at [1301, 247] on textarea at bounding box center [1409, 258] width 340 height 86
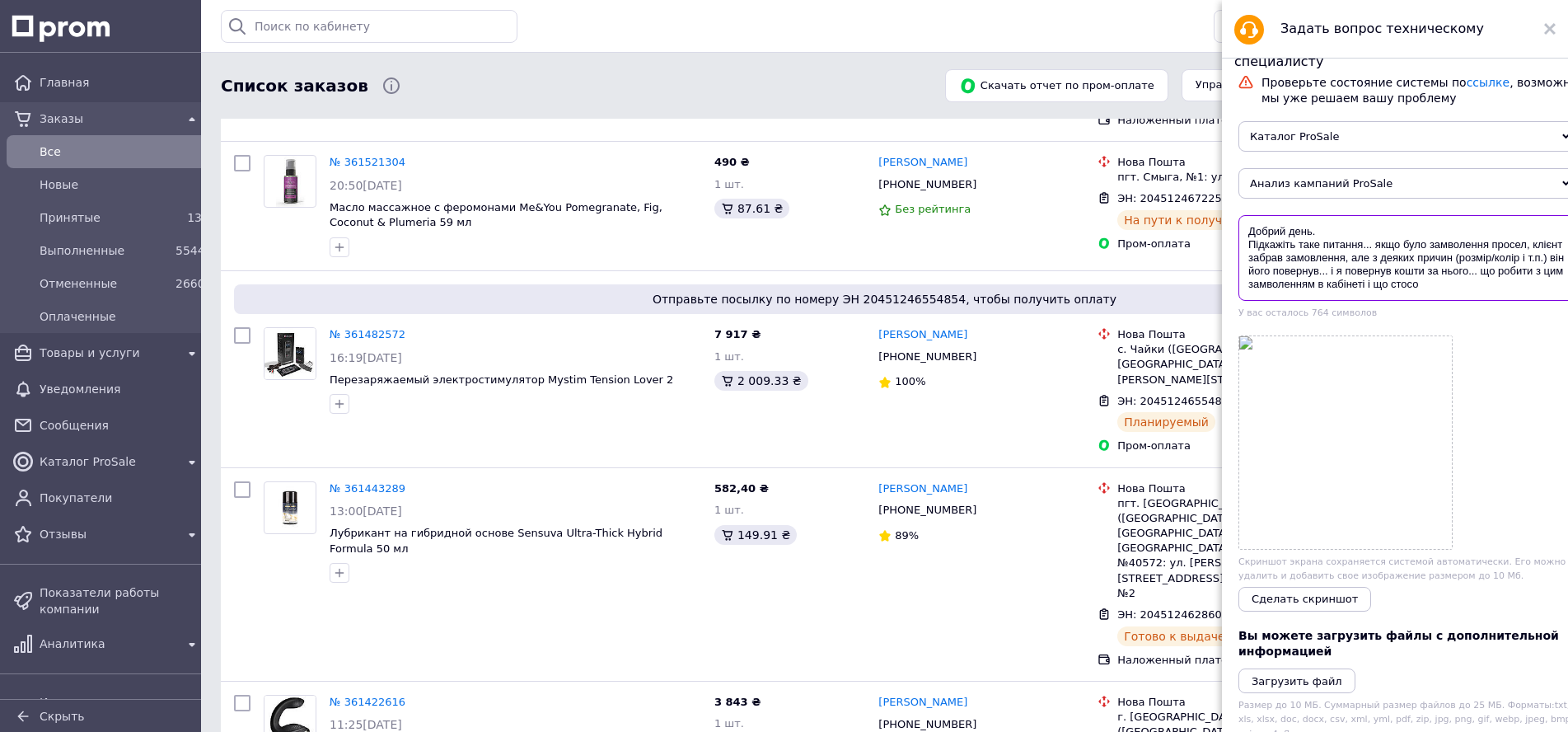
scroll to position [4, 0]
click at [1268, 297] on textarea "Добрий день. Підкажіть таке питання... якщо було замволення просел, клієнт забр…" at bounding box center [1409, 258] width 340 height 86
click at [1450, 241] on textarea "Добрий день. Підкажіть таке питання... якщо було замволення просел, клієнт забр…" at bounding box center [1409, 258] width 340 height 86
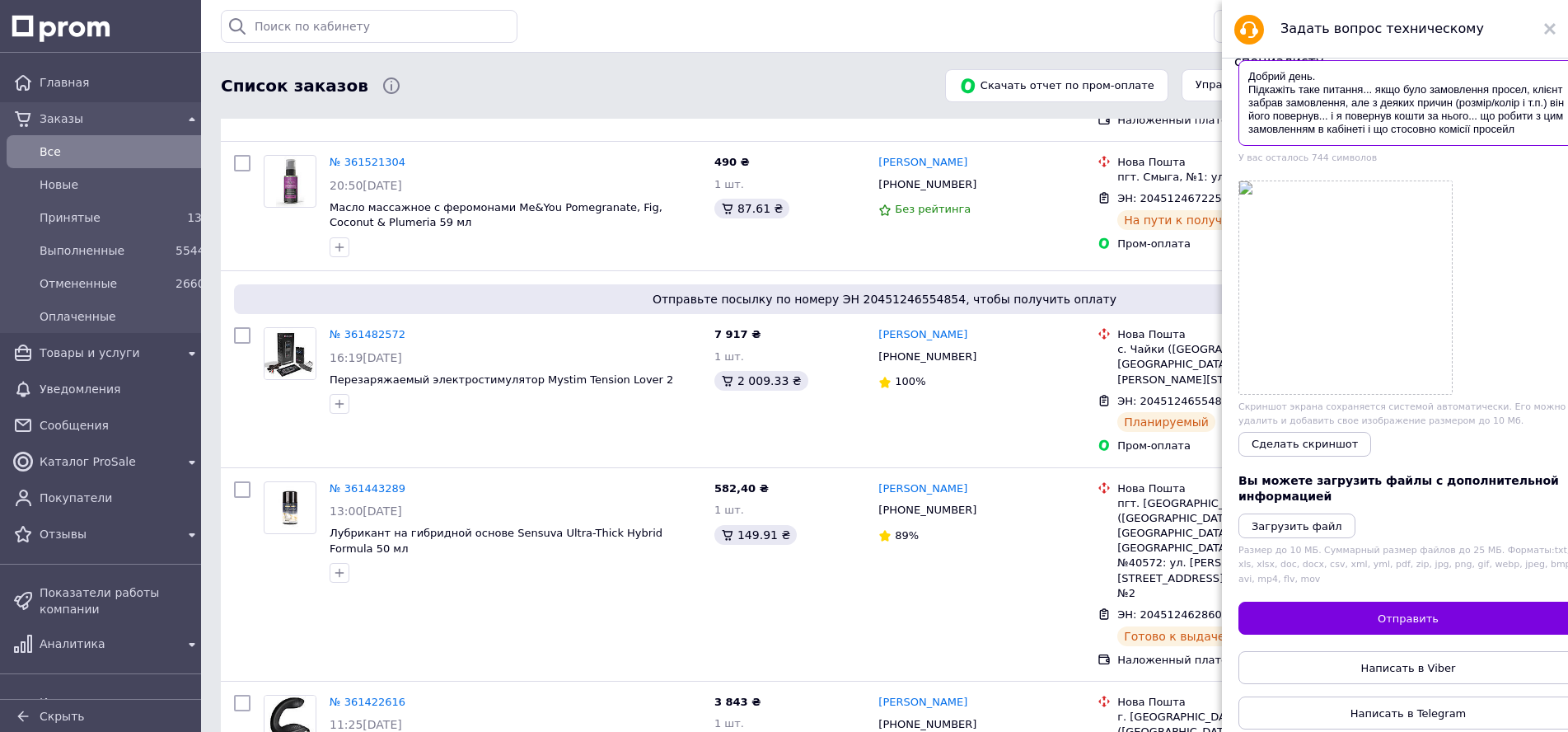
scroll to position [183, 0]
click at [1519, 109] on textarea "Добрий день. Підкажіть таке питання... якщо було замовлення просел, клієнт забр…" at bounding box center [1409, 102] width 340 height 86
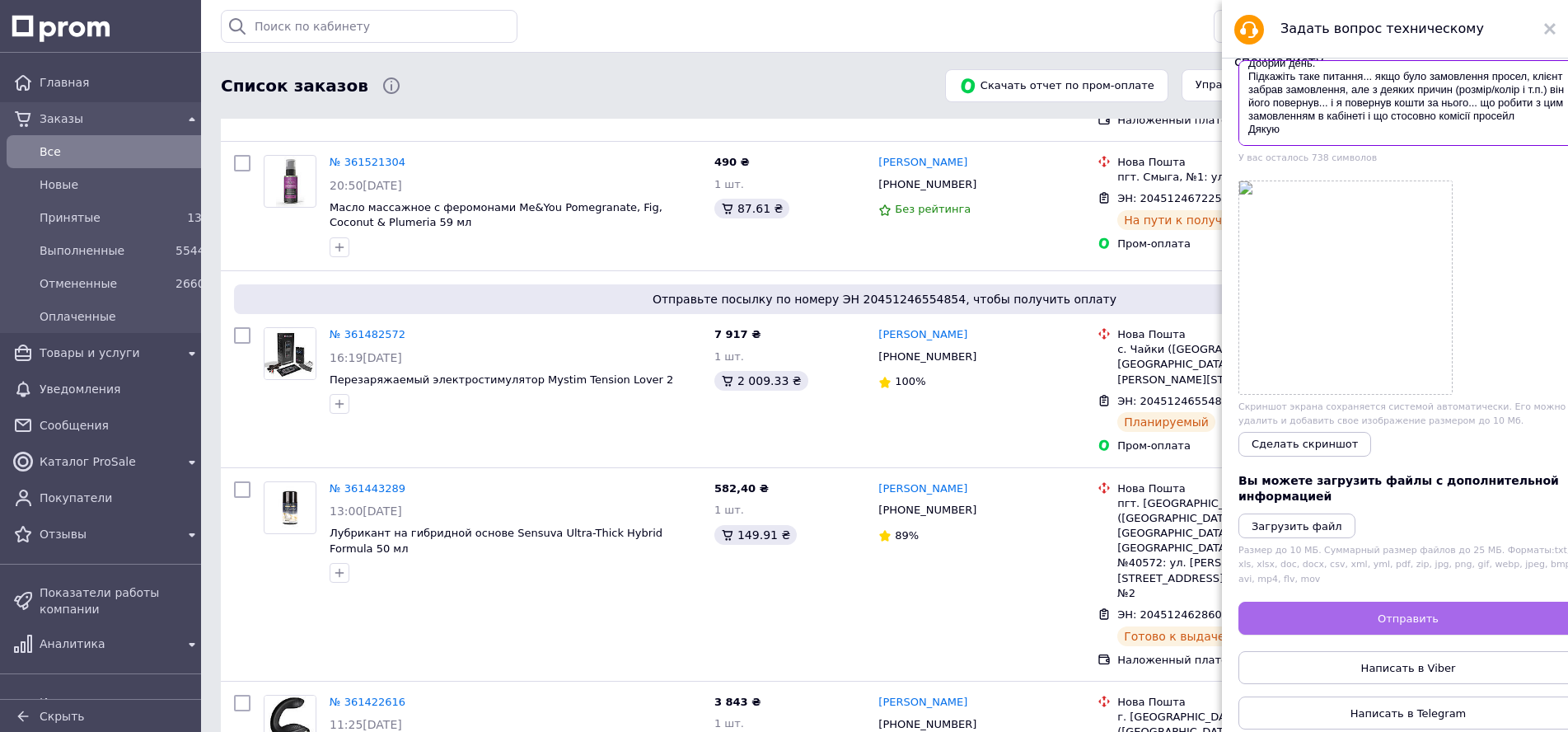
type textarea "Добрий день. Підкажіть таке питання... якщо було замовлення просел, клієнт забр…"
click at [1364, 602] on button "Отправить" at bounding box center [1409, 618] width 340 height 33
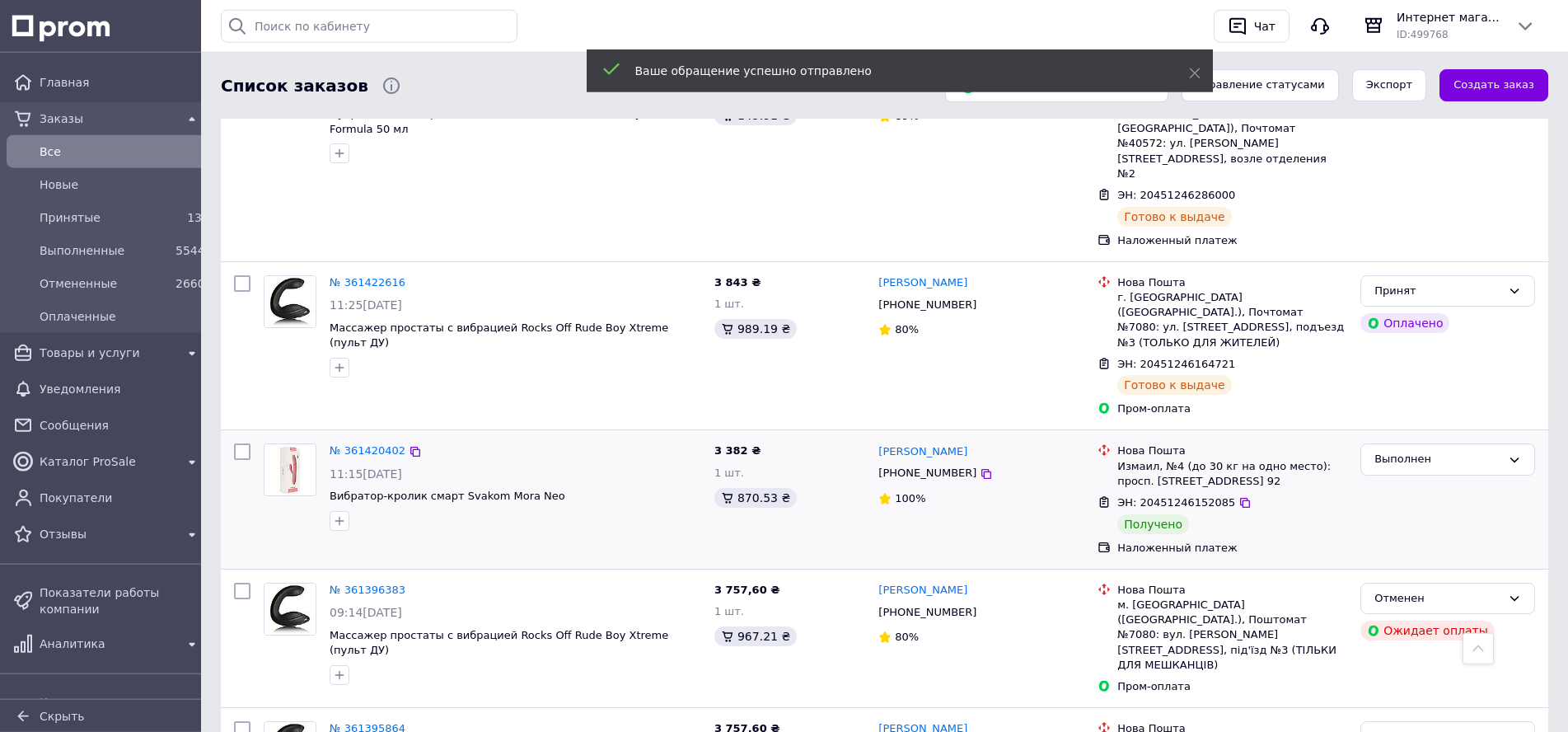
scroll to position [673, 0]
